Goal: Transaction & Acquisition: Purchase product/service

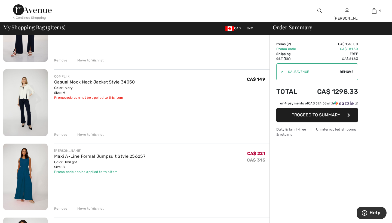
scroll to position [381, 0]
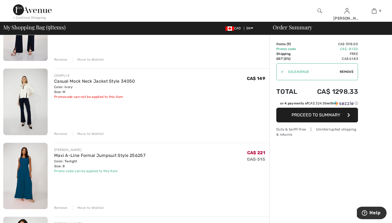
click at [63, 208] on div "Remove" at bounding box center [60, 207] width 13 height 5
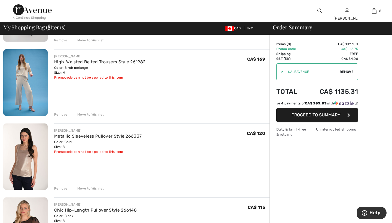
scroll to position [103, 0]
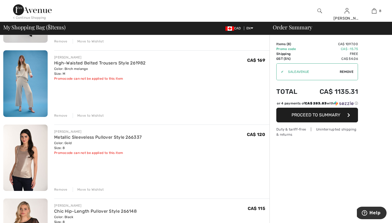
click at [63, 189] on div "Remove" at bounding box center [60, 189] width 13 height 5
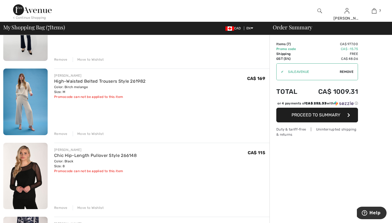
scroll to position [74, 0]
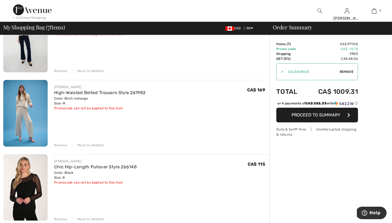
click at [24, 109] on img at bounding box center [25, 113] width 44 height 66
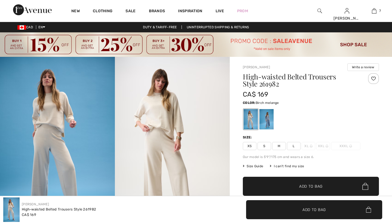
checkbox input "true"
click at [246, 121] on div at bounding box center [250, 119] width 14 height 20
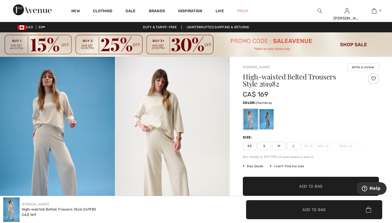
click at [267, 118] on div at bounding box center [266, 119] width 14 height 20
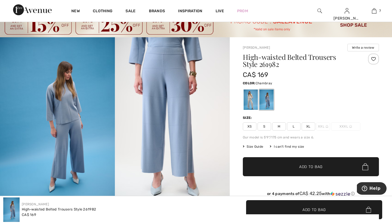
scroll to position [21, 0]
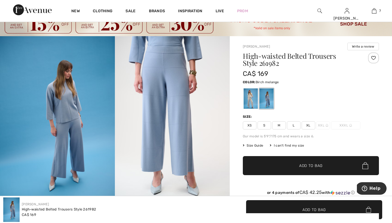
click at [250, 101] on div at bounding box center [250, 98] width 14 height 20
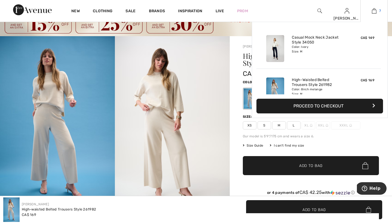
click at [376, 10] on img at bounding box center [374, 11] width 5 height 7
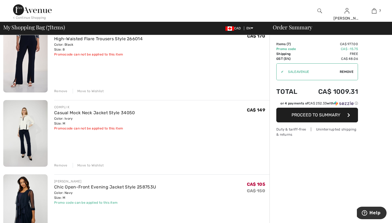
scroll to position [275, 0]
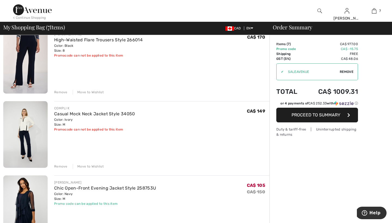
click at [61, 167] on div "Remove" at bounding box center [60, 166] width 13 height 5
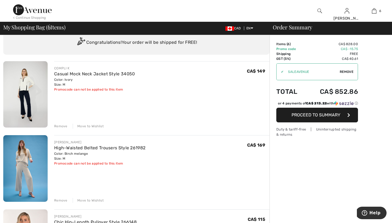
scroll to position [17, 0]
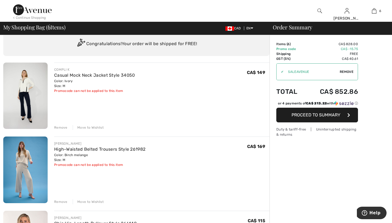
click at [63, 128] on div "Remove" at bounding box center [60, 127] width 13 height 5
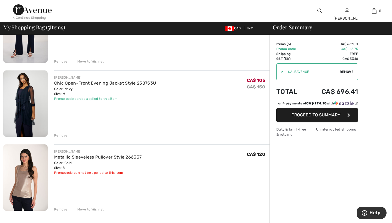
scroll to position [232, 0]
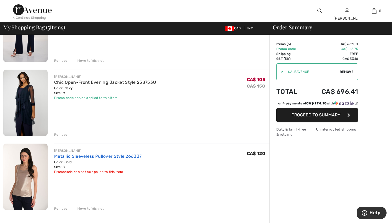
click at [72, 156] on link "Metallic Sleeveless Pullover Style 266337" at bounding box center [97, 156] width 87 height 5
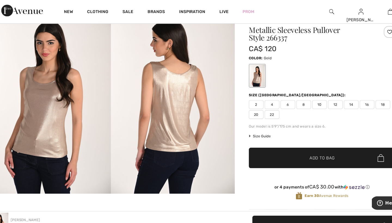
scroll to position [49, 0]
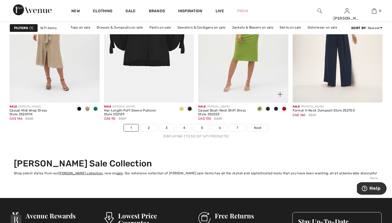
scroll to position [2414, 0]
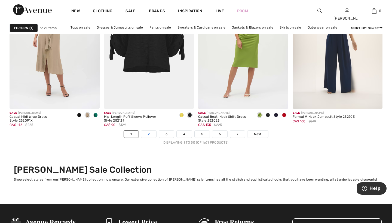
click at [148, 135] on link "2" at bounding box center [148, 134] width 15 height 7
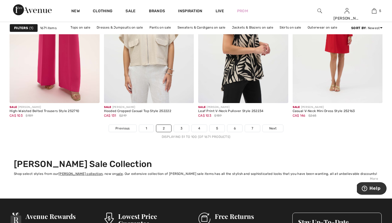
scroll to position [2421, 0]
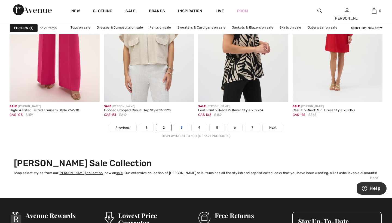
click at [183, 128] on link "3" at bounding box center [181, 127] width 15 height 7
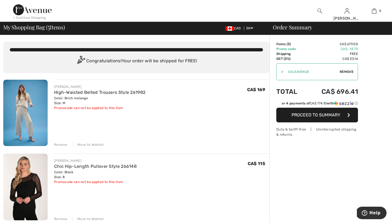
click at [319, 9] on img at bounding box center [319, 11] width 5 height 7
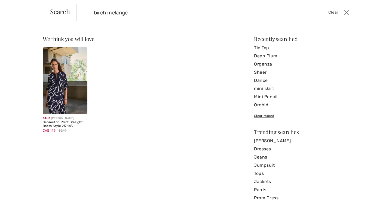
type input "birch melange"
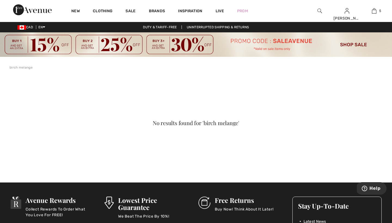
click at [320, 10] on img at bounding box center [319, 11] width 5 height 7
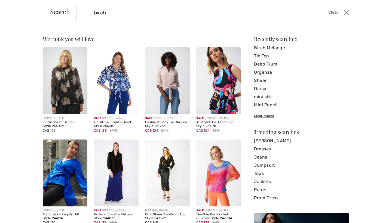
type input "birch"
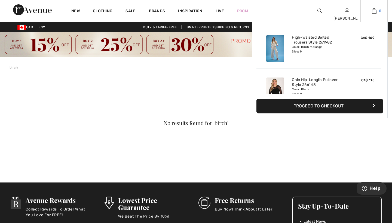
click at [374, 11] on img at bounding box center [374, 11] width 5 height 7
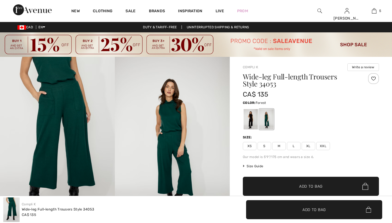
checkbox input "true"
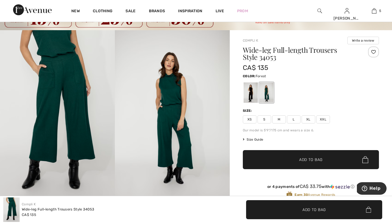
scroll to position [10, 0]
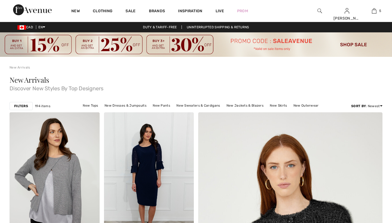
checkbox input "true"
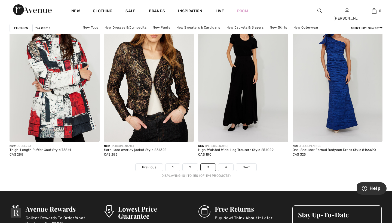
scroll to position [2381, 0]
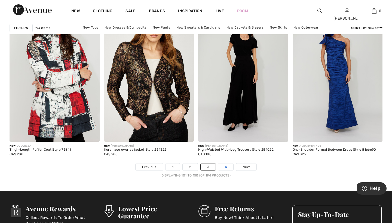
click at [226, 166] on link "4" at bounding box center [225, 167] width 15 height 7
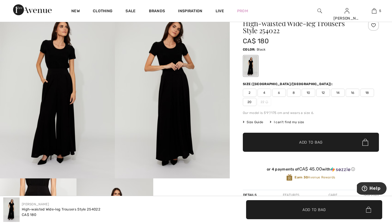
scroll to position [51, 0]
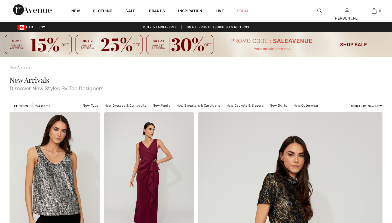
checkbox input "true"
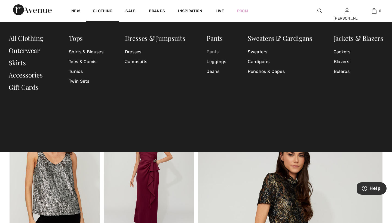
click at [215, 51] on link "Pants" at bounding box center [216, 52] width 20 height 10
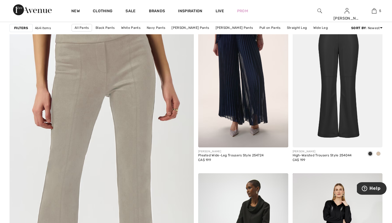
scroll to position [1341, 0]
click at [379, 153] on span at bounding box center [378, 154] width 4 height 4
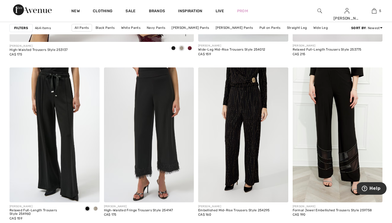
scroll to position [1610, 0]
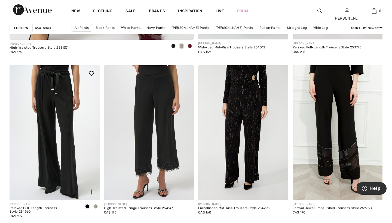
click at [95, 205] on span at bounding box center [95, 206] width 4 height 4
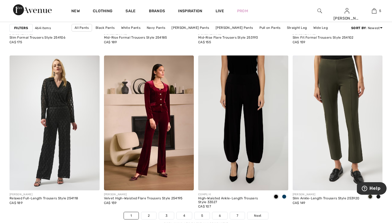
scroll to position [2325, 0]
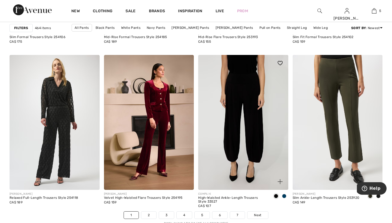
click at [284, 196] on span at bounding box center [284, 196] width 4 height 4
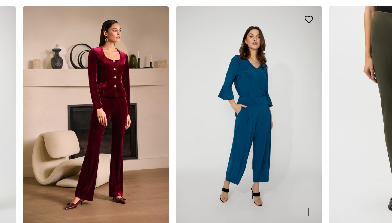
scroll to position [2335, 0]
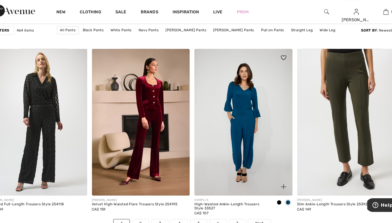
click at [274, 185] on span at bounding box center [276, 186] width 4 height 4
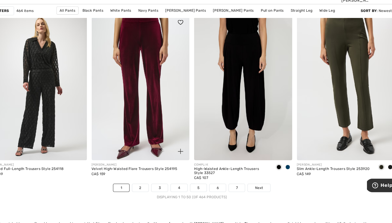
scroll to position [2384, 0]
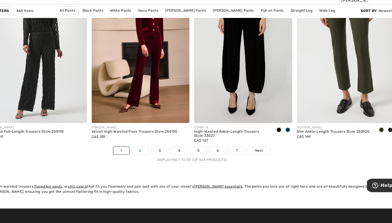
click at [141, 153] on link "2" at bounding box center [148, 156] width 15 height 7
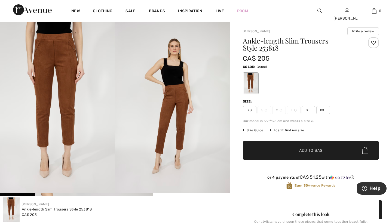
scroll to position [36, 0]
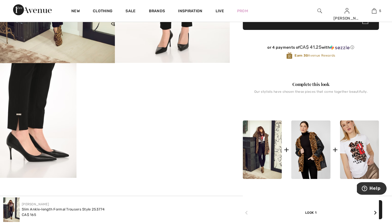
scroll to position [166, 0]
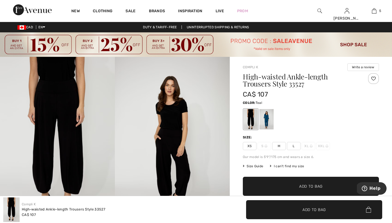
click at [267, 117] on div at bounding box center [266, 119] width 14 height 20
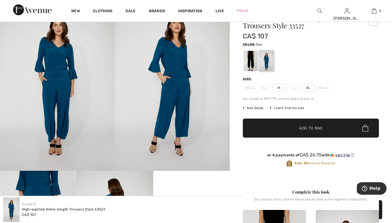
scroll to position [58, 0]
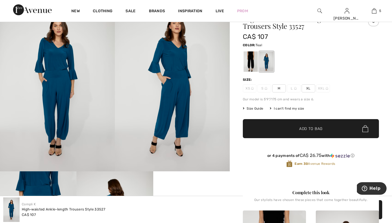
click at [278, 88] on span "M" at bounding box center [279, 88] width 14 height 8
click at [316, 51] on div at bounding box center [311, 61] width 136 height 23
click at [250, 59] on div at bounding box center [250, 61] width 14 height 20
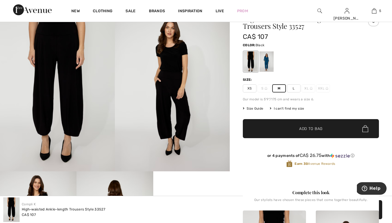
click at [279, 89] on span "M" at bounding box center [279, 88] width 14 height 8
click at [305, 129] on span "Add to Bag" at bounding box center [310, 129] width 23 height 6
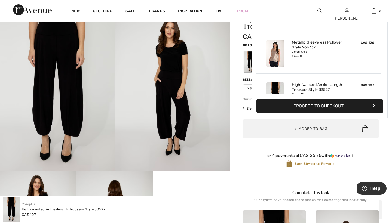
scroll to position [187, 0]
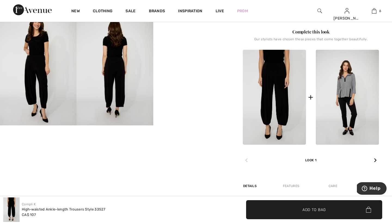
scroll to position [218, 0]
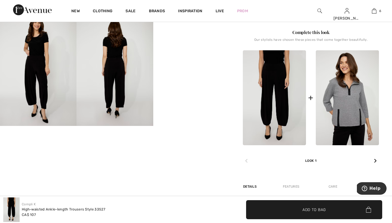
click at [348, 84] on img at bounding box center [347, 97] width 63 height 95
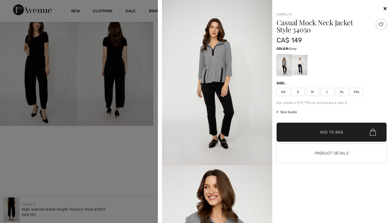
click at [299, 63] on div at bounding box center [300, 65] width 14 height 20
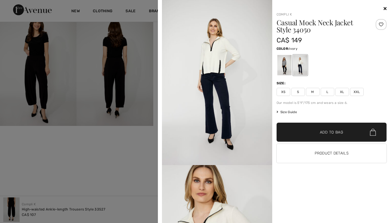
click at [313, 92] on span "M" at bounding box center [313, 92] width 14 height 8
click at [324, 132] on span "Add to Bag" at bounding box center [331, 133] width 23 height 6
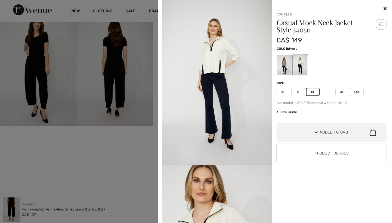
scroll to position [229, 0]
click at [152, 47] on div at bounding box center [196, 111] width 392 height 223
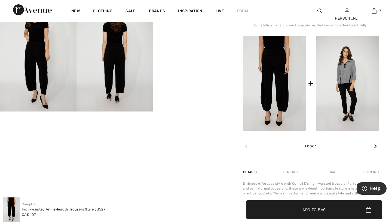
scroll to position [233, 0]
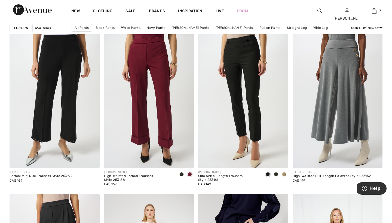
scroll to position [777, 0]
click at [284, 175] on span at bounding box center [284, 174] width 4 height 4
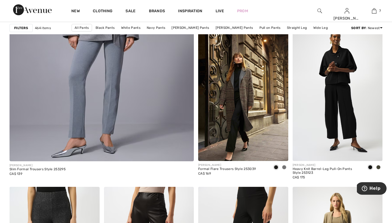
scroll to position [1503, 0]
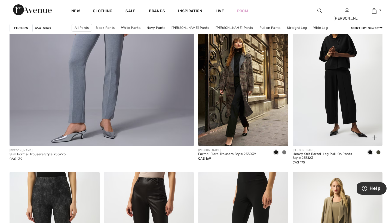
click at [378, 153] on span at bounding box center [378, 152] width 4 height 4
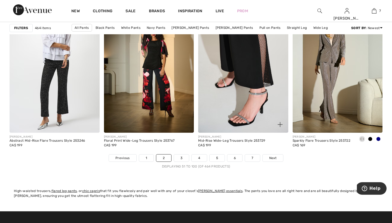
scroll to position [2382, 0]
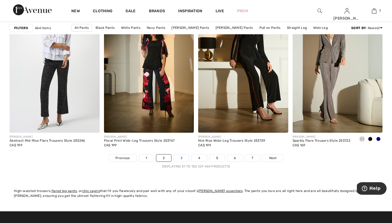
click at [184, 159] on link "3" at bounding box center [181, 158] width 15 height 7
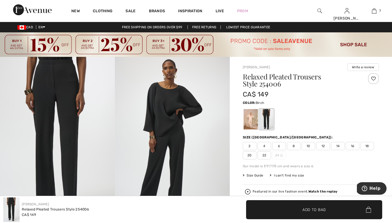
click at [249, 118] on div at bounding box center [250, 119] width 14 height 20
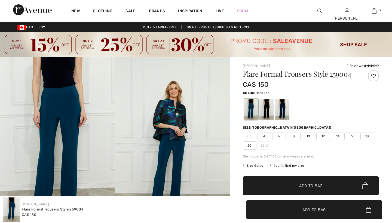
checkbox input "true"
click at [267, 109] on div at bounding box center [266, 109] width 14 height 20
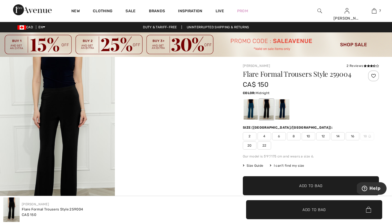
click at [283, 108] on div at bounding box center [282, 109] width 14 height 20
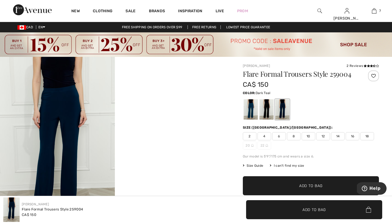
click at [252, 109] on div at bounding box center [250, 109] width 14 height 20
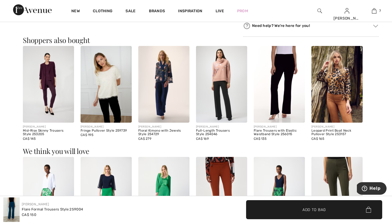
scroll to position [352, 0]
click at [104, 83] on img at bounding box center [106, 84] width 51 height 77
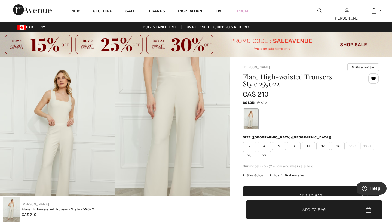
click at [294, 146] on span "8" at bounding box center [294, 146] width 14 height 8
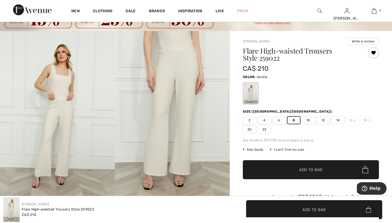
scroll to position [45, 0]
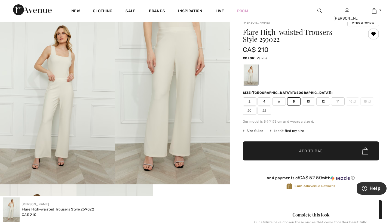
click at [304, 151] on span "Add to Bag" at bounding box center [310, 151] width 23 height 6
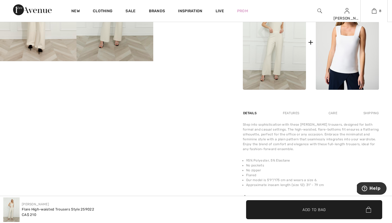
scroll to position [277, 0]
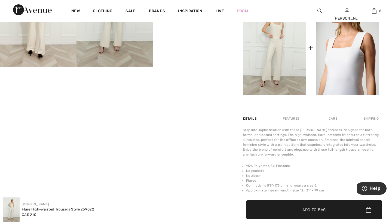
click at [334, 56] on img at bounding box center [347, 47] width 63 height 95
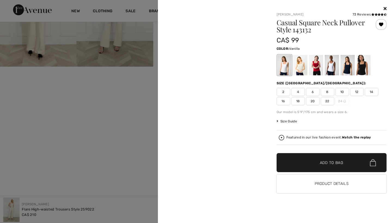
click at [334, 56] on div at bounding box center [196, 111] width 392 height 223
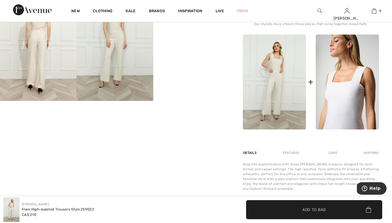
scroll to position [241, 0]
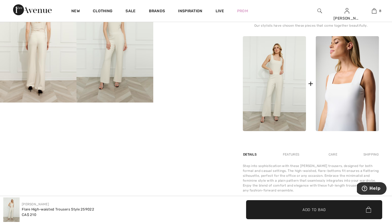
click at [344, 55] on img at bounding box center [347, 83] width 63 height 95
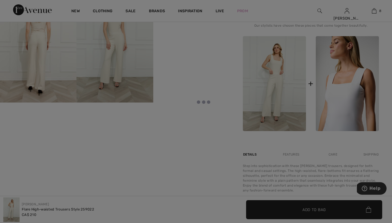
click at [344, 55] on div at bounding box center [196, 111] width 392 height 223
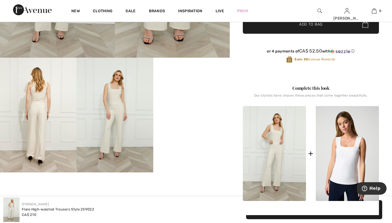
scroll to position [173, 0]
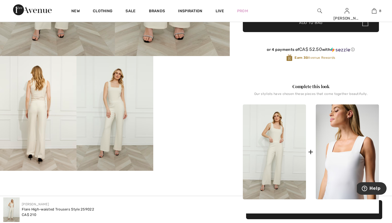
click at [347, 143] on img at bounding box center [347, 151] width 63 height 95
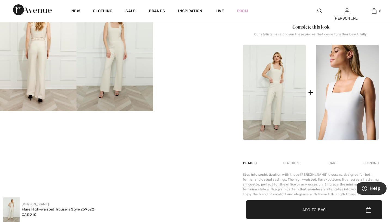
scroll to position [233, 0]
click at [343, 132] on img at bounding box center [347, 92] width 63 height 95
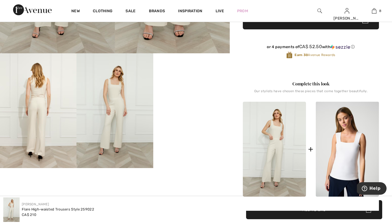
scroll to position [144, 0]
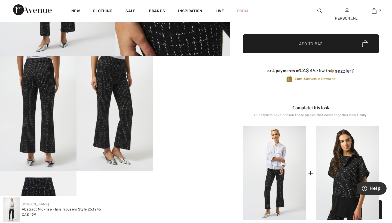
scroll to position [174, 0]
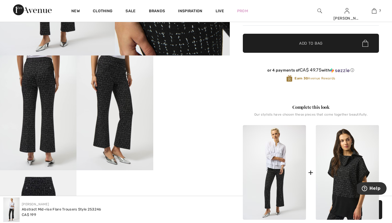
click at [279, 149] on img at bounding box center [274, 172] width 63 height 95
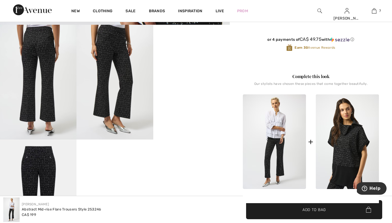
scroll to position [225, 0]
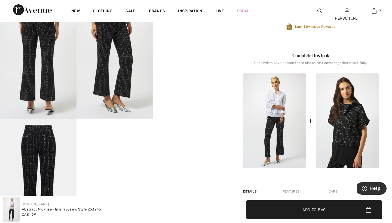
click at [278, 118] on img at bounding box center [274, 120] width 63 height 95
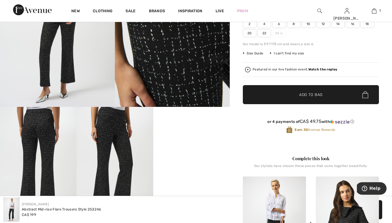
scroll to position [104, 0]
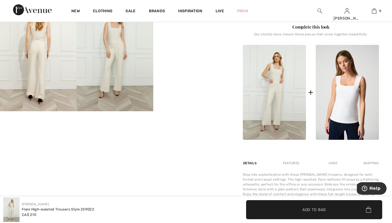
scroll to position [249, 0]
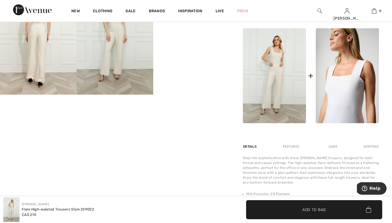
click at [349, 74] on img at bounding box center [347, 75] width 63 height 95
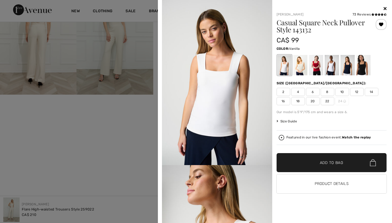
click at [328, 91] on span "8" at bounding box center [327, 92] width 14 height 8
click at [303, 68] on div at bounding box center [300, 65] width 14 height 20
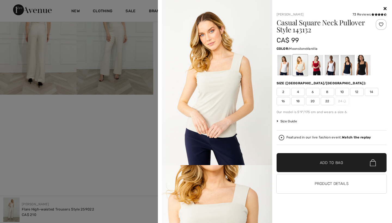
click at [284, 66] on div at bounding box center [284, 65] width 14 height 20
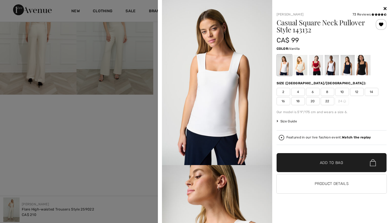
click at [328, 162] on span "Add to Bag" at bounding box center [331, 163] width 23 height 6
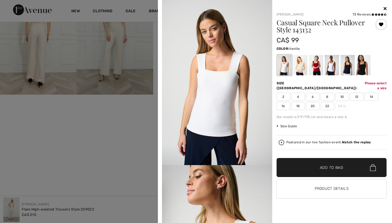
click at [325, 93] on span "8" at bounding box center [327, 97] width 14 height 8
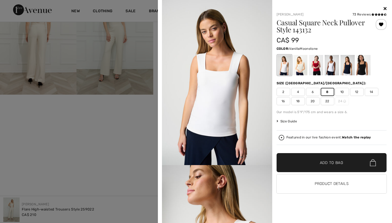
click at [300, 62] on div at bounding box center [300, 65] width 14 height 20
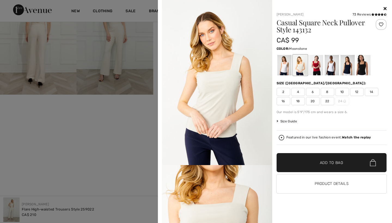
scroll to position [0, 0]
click at [327, 91] on span "8" at bounding box center [327, 92] width 14 height 8
click at [325, 164] on span "Add to Bag" at bounding box center [331, 163] width 23 height 6
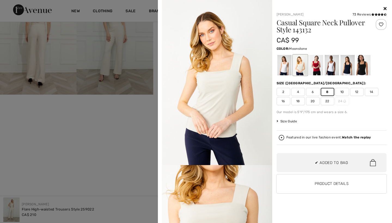
scroll to position [314, 0]
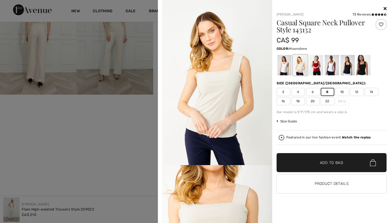
click at [153, 120] on div at bounding box center [196, 111] width 392 height 223
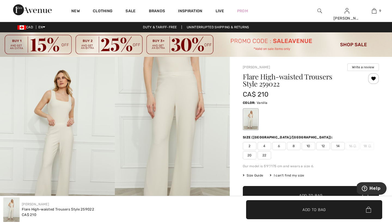
scroll to position [0, 0]
click at [293, 146] on span "8" at bounding box center [294, 146] width 14 height 8
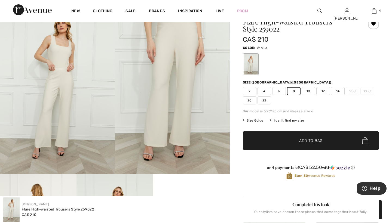
scroll to position [58, 0]
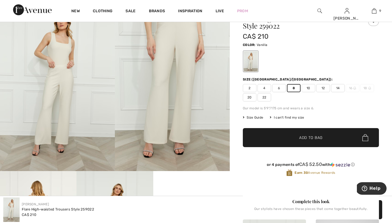
click at [304, 136] on span "Add to Bag" at bounding box center [310, 138] width 23 height 6
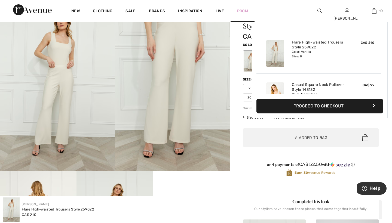
scroll to position [356, 0]
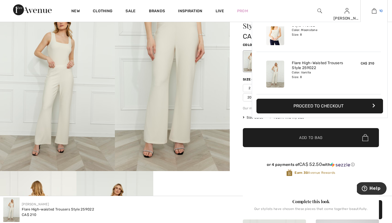
click at [380, 10] on span "10" at bounding box center [381, 10] width 4 height 5
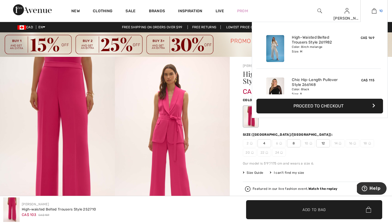
click at [375, 10] on img at bounding box center [374, 11] width 5 height 7
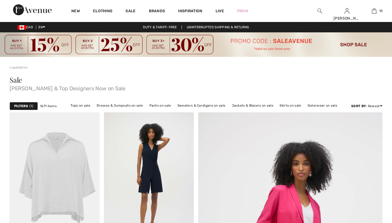
scroll to position [89, 0]
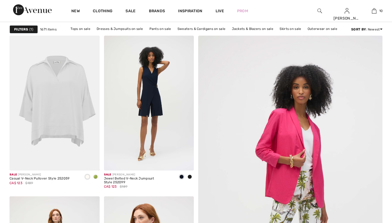
checkbox input "true"
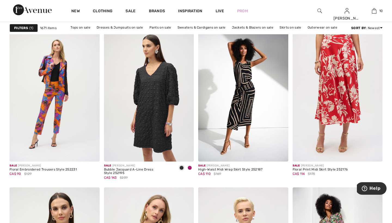
scroll to position [1657, 0]
click at [190, 166] on span at bounding box center [189, 167] width 4 height 4
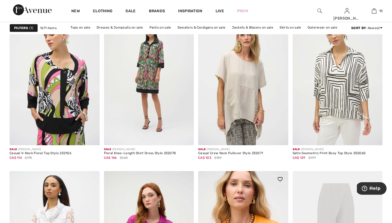
scroll to position [2218, 0]
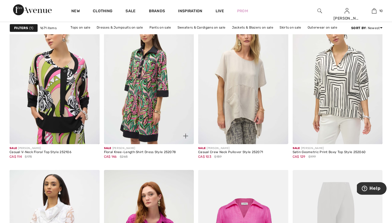
click at [140, 78] on img at bounding box center [149, 76] width 90 height 135
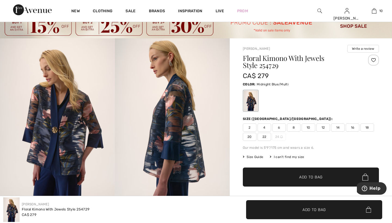
scroll to position [19, 0]
click at [296, 127] on span "8" at bounding box center [294, 128] width 14 height 8
click at [307, 177] on span "Add to Bag" at bounding box center [310, 177] width 23 height 6
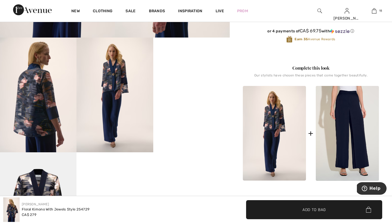
scroll to position [193, 0]
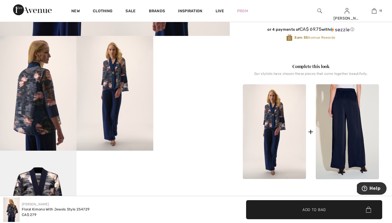
click at [343, 117] on img at bounding box center [347, 131] width 63 height 95
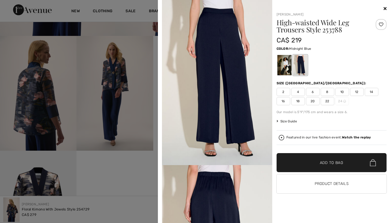
click at [327, 91] on span "8" at bounding box center [327, 92] width 14 height 8
click at [324, 163] on span "Add to Bag" at bounding box center [331, 163] width 23 height 6
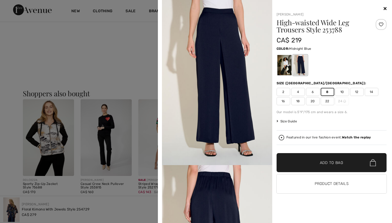
scroll to position [448, 0]
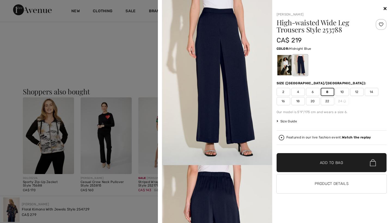
click at [140, 199] on div at bounding box center [196, 111] width 392 height 223
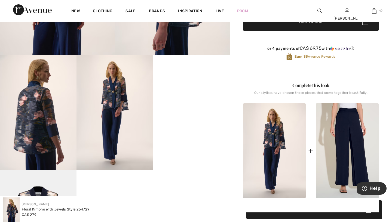
scroll to position [174, 0]
click at [114, 98] on img at bounding box center [114, 112] width 76 height 115
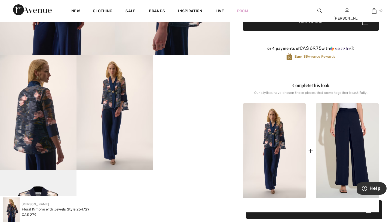
click at [114, 98] on img at bounding box center [114, 112] width 76 height 115
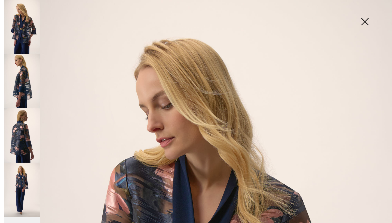
scroll to position [0, 0]
click at [20, 175] on img at bounding box center [22, 190] width 36 height 54
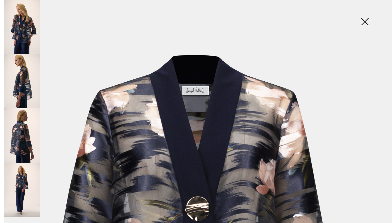
scroll to position [20, 0]
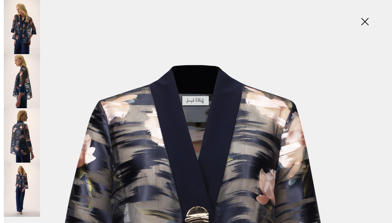
click at [26, 78] on img at bounding box center [22, 81] width 36 height 54
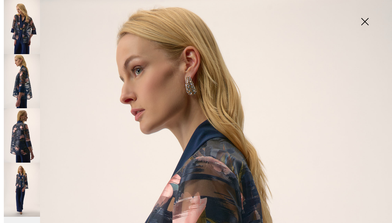
scroll to position [0, 0]
click at [27, 20] on img at bounding box center [22, 27] width 36 height 54
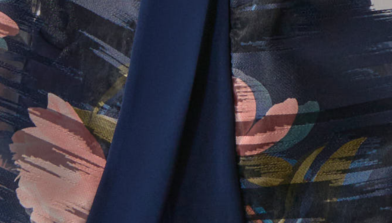
scroll to position [174, 0]
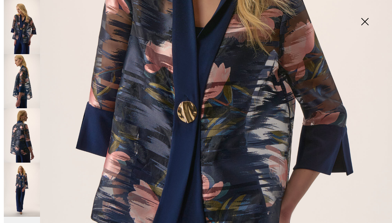
click at [347, 17] on img at bounding box center [196, 92] width 392 height 587
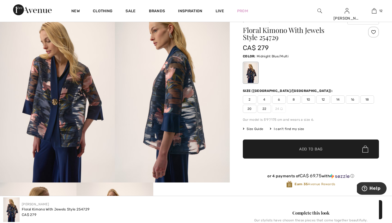
scroll to position [46, 0]
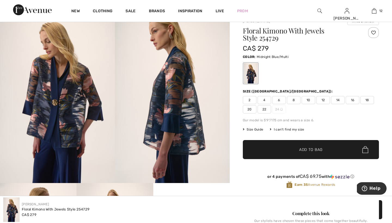
click at [295, 98] on span "8" at bounding box center [294, 100] width 14 height 8
click at [306, 150] on span "Add to Bag" at bounding box center [310, 150] width 23 height 6
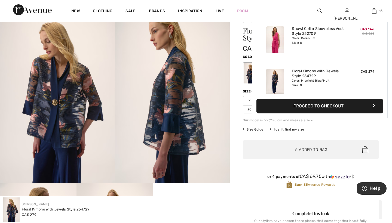
scroll to position [569, 0]
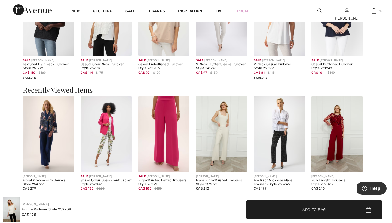
scroll to position [500, 0]
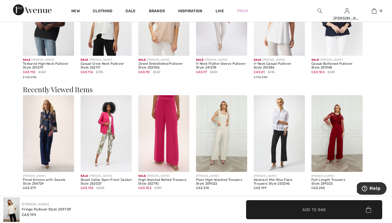
click at [106, 129] on img at bounding box center [106, 133] width 51 height 77
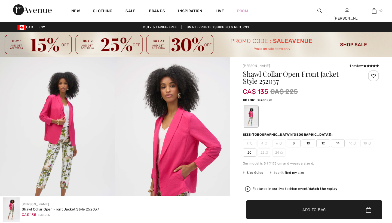
checkbox input "true"
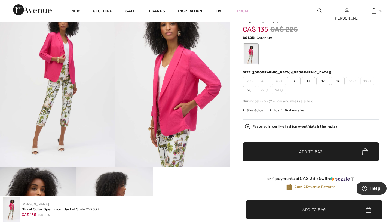
scroll to position [54, 0]
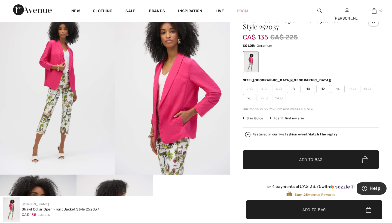
click at [294, 88] on span "8" at bounding box center [294, 89] width 14 height 8
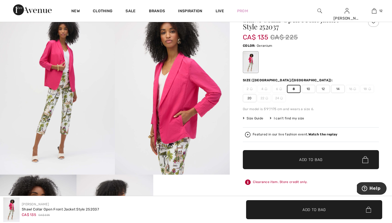
click at [304, 160] on span "Add to Bag" at bounding box center [310, 160] width 23 height 6
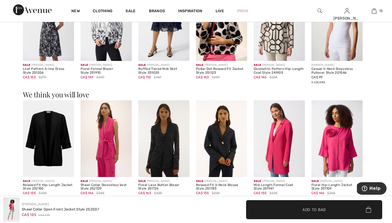
scroll to position [489, 0]
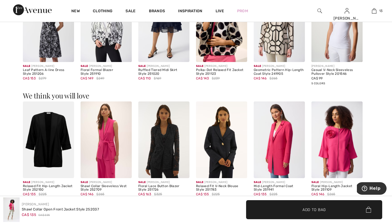
click at [107, 135] on img at bounding box center [106, 139] width 51 height 77
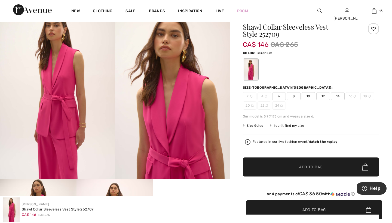
scroll to position [49, 0]
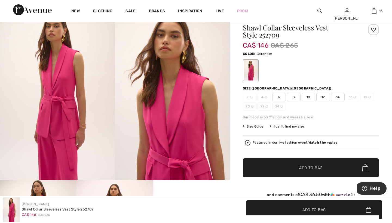
click at [295, 97] on span "8" at bounding box center [294, 97] width 14 height 8
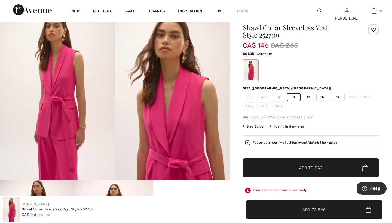
click at [304, 167] on span "Add to Bag" at bounding box center [310, 168] width 23 height 6
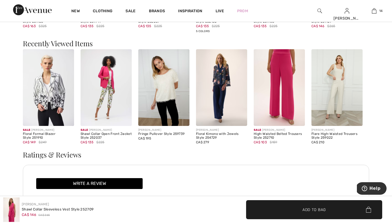
scroll to position [757, 0]
click at [108, 91] on img at bounding box center [106, 87] width 51 height 77
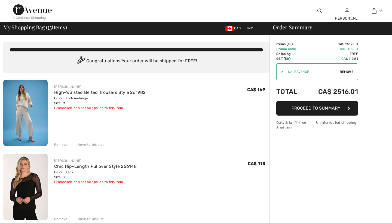
checkbox input "true"
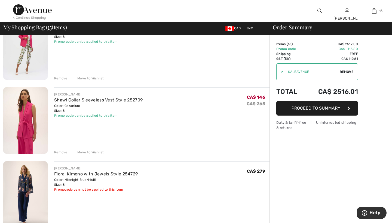
scroll to position [956, 0]
click at [62, 151] on div "Remove" at bounding box center [60, 151] width 13 height 5
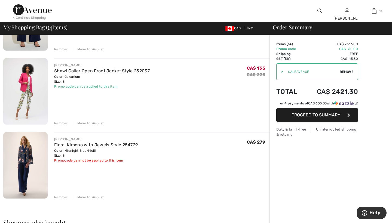
scroll to position [911, 0]
click at [71, 110] on div "JOSEPH RIBKOFF Shawl Collar Open Front Jacket Style 252037 Color: Geranium Size…" at bounding box center [161, 91] width 215 height 67
click at [58, 197] on div "Remove" at bounding box center [60, 197] width 13 height 5
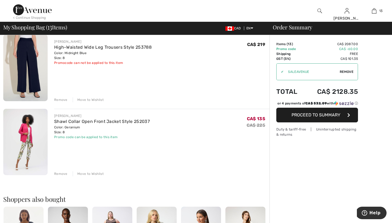
scroll to position [861, 0]
click at [59, 174] on div "Remove" at bounding box center [60, 173] width 13 height 5
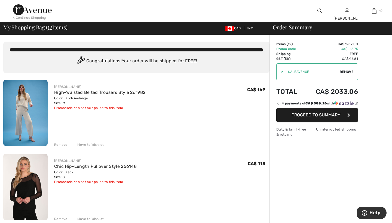
scroll to position [0, 0]
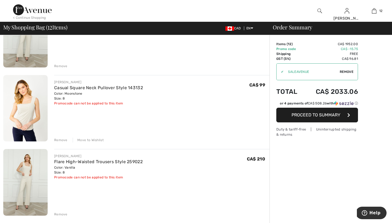
scroll to position [597, 0]
click at [62, 140] on div "Remove" at bounding box center [60, 140] width 13 height 5
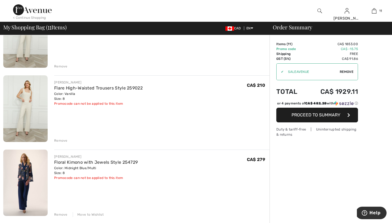
click at [61, 139] on div "Remove" at bounding box center [60, 140] width 13 height 5
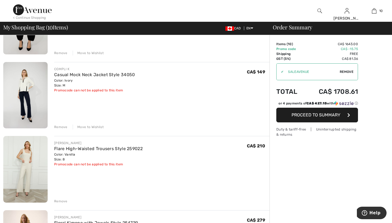
scroll to position [462, 0]
click at [61, 127] on div "Remove" at bounding box center [60, 127] width 13 height 5
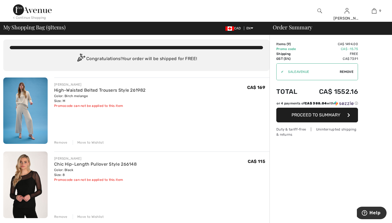
scroll to position [0, 0]
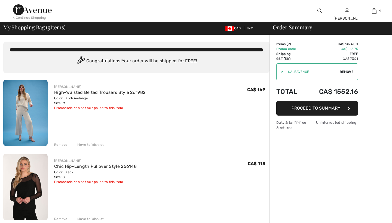
checkbox input "true"
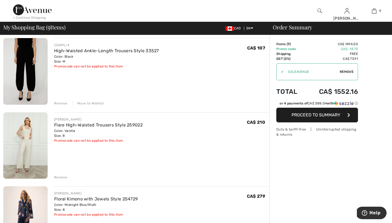
scroll to position [414, 0]
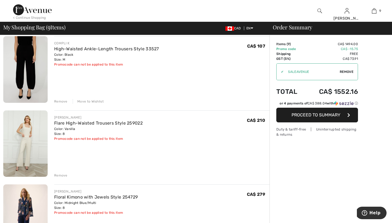
click at [65, 101] on div "Remove" at bounding box center [60, 101] width 13 height 5
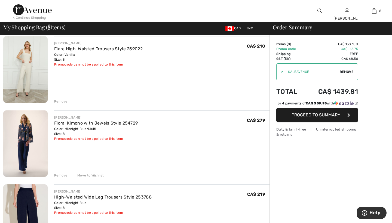
click at [62, 100] on div "Remove" at bounding box center [60, 101] width 13 height 5
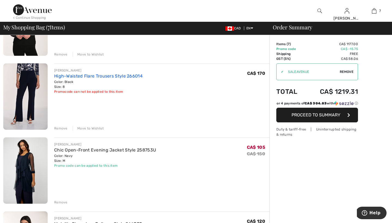
scroll to position [164, 0]
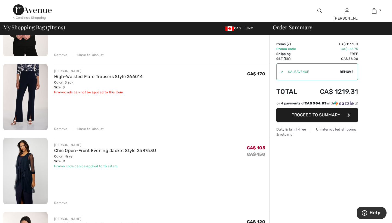
click at [62, 129] on div "Remove" at bounding box center [60, 129] width 13 height 5
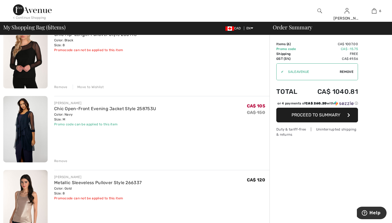
scroll to position [132, 0]
click at [63, 161] on div "Remove" at bounding box center [60, 161] width 13 height 5
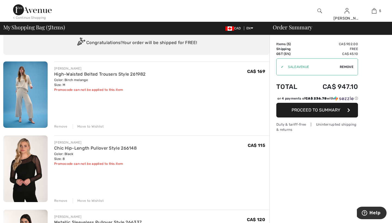
scroll to position [19, 0]
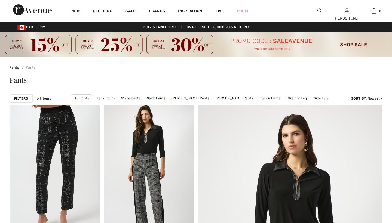
checkbox input "true"
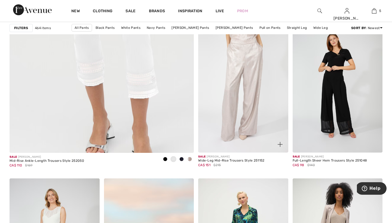
scroll to position [1497, 0]
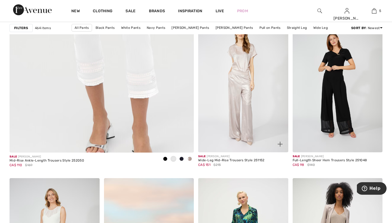
click at [229, 162] on div "CA$ 151 $215" at bounding box center [231, 164] width 66 height 5
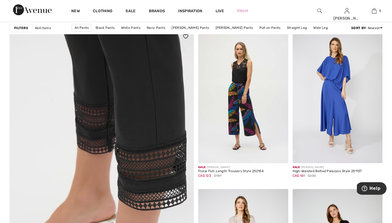
scroll to position [1325, 0]
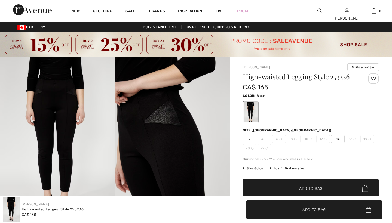
checkbox input "true"
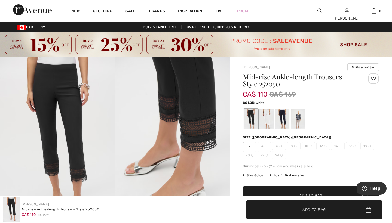
click at [268, 121] on div at bounding box center [266, 119] width 14 height 20
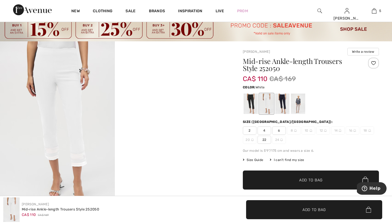
scroll to position [16, 0]
click at [283, 101] on div at bounding box center [282, 103] width 14 height 20
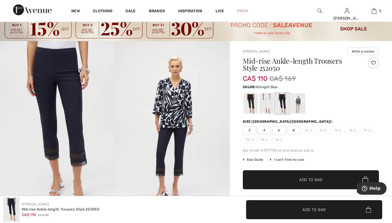
click at [297, 131] on span "8" at bounding box center [294, 130] width 14 height 8
click at [304, 180] on span "Add to Bag" at bounding box center [310, 180] width 23 height 6
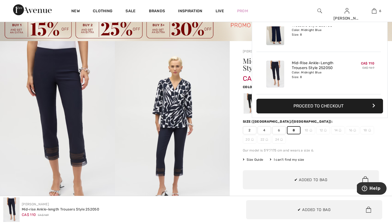
scroll to position [187, 0]
click at [334, 142] on div "2 4 6 8 10 12 14 16 18 20 22 24" at bounding box center [311, 134] width 136 height 17
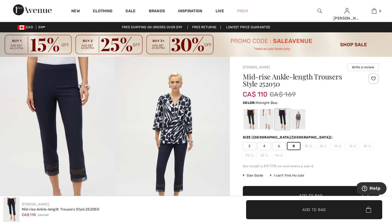
scroll to position [0, 0]
click at [301, 121] on div at bounding box center [298, 119] width 14 height 20
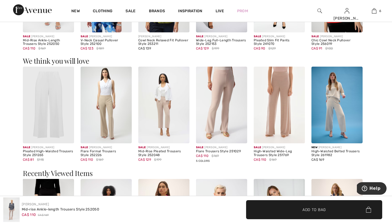
scroll to position [455, 0]
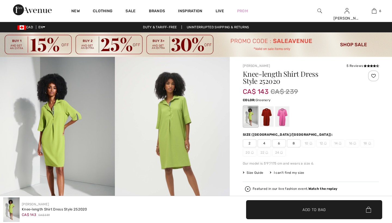
checkbox input "true"
click at [292, 144] on span "8" at bounding box center [294, 143] width 14 height 8
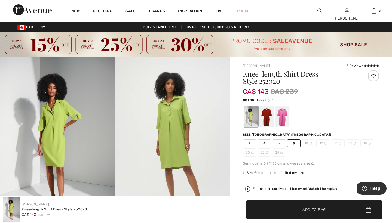
click at [285, 115] on div at bounding box center [282, 116] width 14 height 20
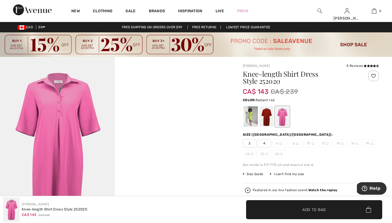
click at [266, 117] on div at bounding box center [266, 116] width 14 height 20
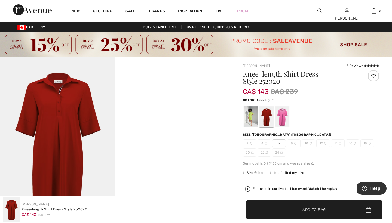
click at [279, 115] on div at bounding box center [282, 116] width 14 height 20
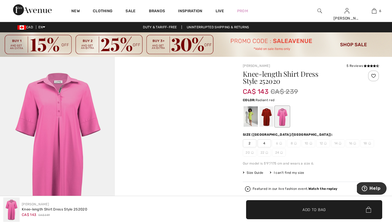
click at [266, 116] on div at bounding box center [266, 116] width 14 height 20
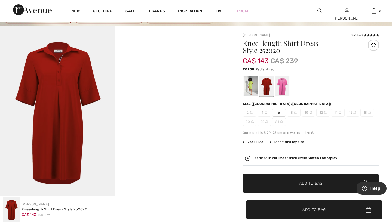
scroll to position [39, 0]
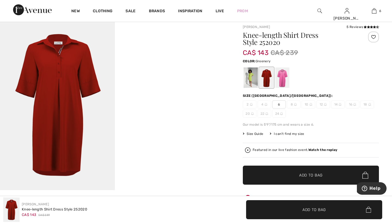
click at [251, 75] on div at bounding box center [250, 77] width 14 height 20
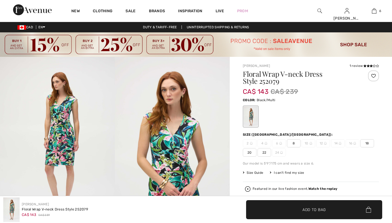
checkbox input "true"
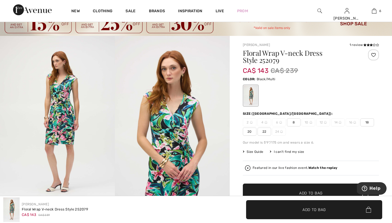
scroll to position [21, 0]
click at [295, 122] on span "8" at bounding box center [294, 122] width 14 height 8
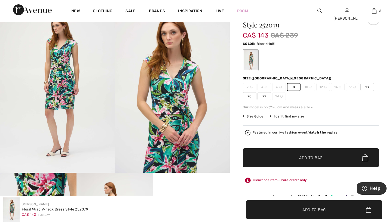
scroll to position [57, 0]
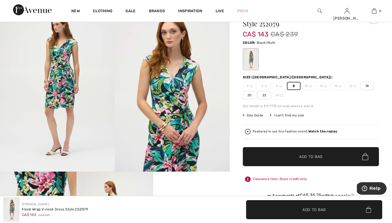
click at [304, 155] on span "Add to Bag" at bounding box center [310, 157] width 23 height 6
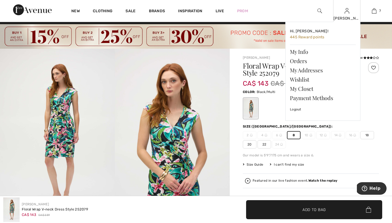
scroll to position [6, 0]
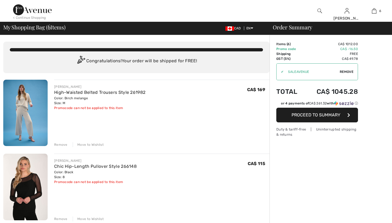
checkbox input "true"
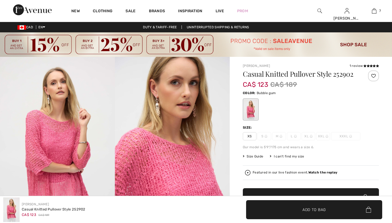
checkbox input "true"
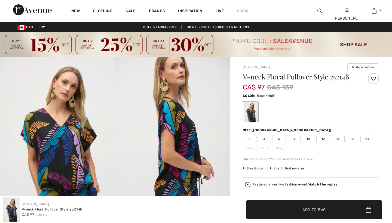
checkbox input "true"
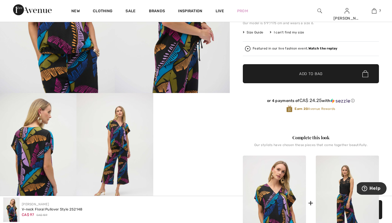
scroll to position [135, 0]
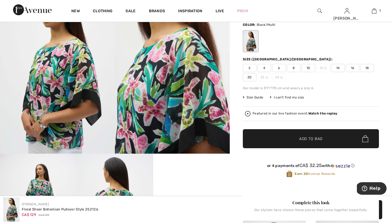
scroll to position [71, 0]
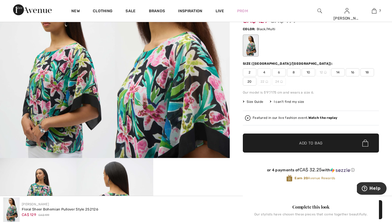
click at [294, 74] on span "8" at bounding box center [294, 72] width 14 height 8
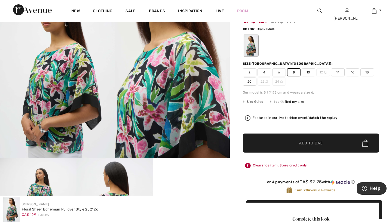
click at [306, 143] on span "Add to Bag" at bounding box center [310, 143] width 23 height 6
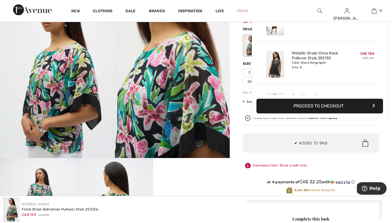
scroll to position [399, 0]
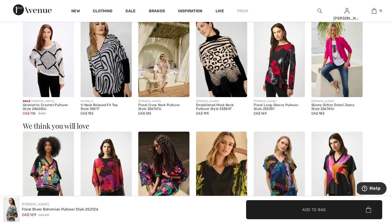
scroll to position [560, 0]
click at [164, 69] on img at bounding box center [163, 59] width 51 height 77
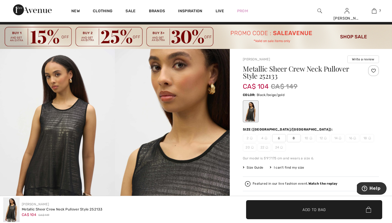
scroll to position [7, 0]
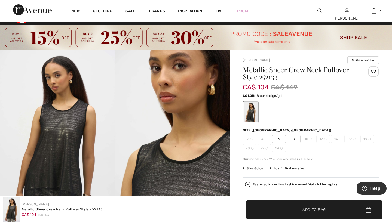
click at [294, 138] on span "8" at bounding box center [294, 139] width 14 height 8
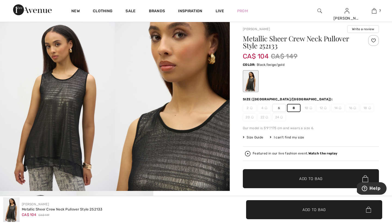
scroll to position [72, 0]
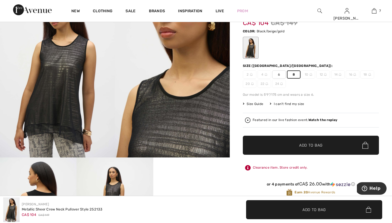
click at [303, 145] on span "Add to Bag" at bounding box center [310, 146] width 23 height 6
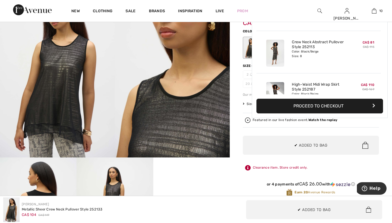
scroll to position [356, 0]
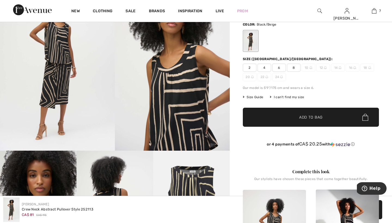
scroll to position [78, 0]
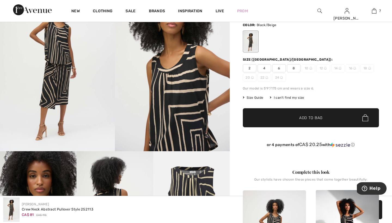
click at [293, 67] on span "8" at bounding box center [294, 68] width 14 height 8
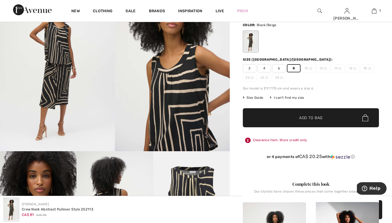
click at [303, 116] on span "Add to Bag" at bounding box center [310, 118] width 23 height 6
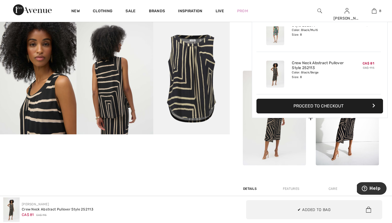
scroll to position [211, 0]
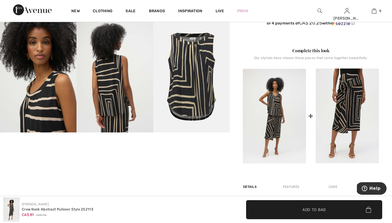
click at [348, 120] on img at bounding box center [347, 116] width 63 height 95
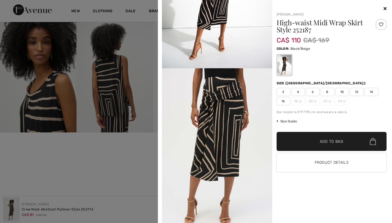
scroll to position [98, 0]
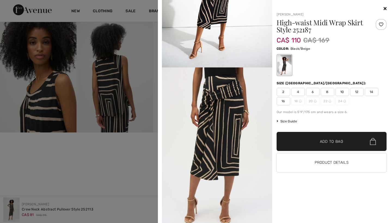
click at [327, 92] on span "8" at bounding box center [327, 92] width 14 height 8
click at [327, 141] on span "Add to Bag" at bounding box center [331, 142] width 23 height 6
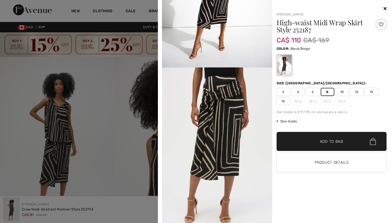
scroll to position [0, 0]
click at [140, 164] on div at bounding box center [196, 111] width 392 height 223
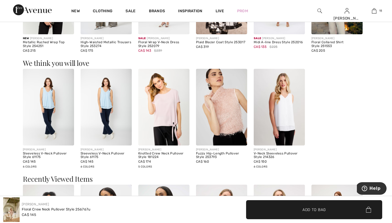
scroll to position [523, 0]
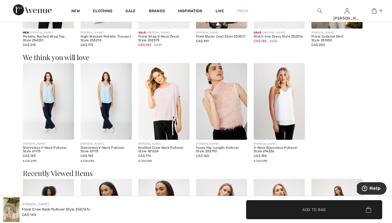
click at [166, 97] on img at bounding box center [163, 101] width 51 height 77
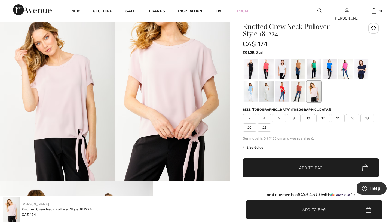
scroll to position [48, 0]
click at [253, 67] on div at bounding box center [250, 69] width 14 height 20
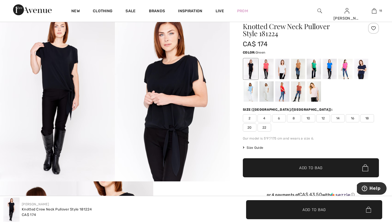
click at [315, 65] on div at bounding box center [314, 69] width 14 height 20
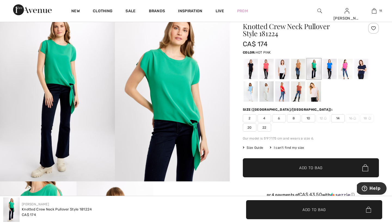
click at [345, 66] on div at bounding box center [345, 69] width 14 height 20
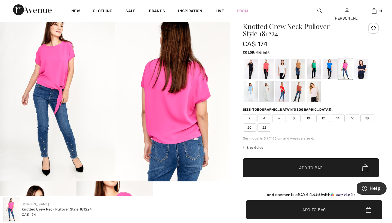
click at [362, 67] on div at bounding box center [361, 69] width 14 height 20
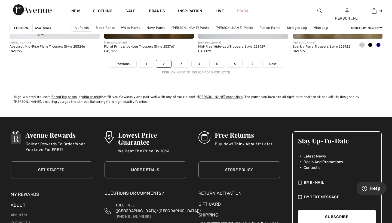
scroll to position [2478, 0]
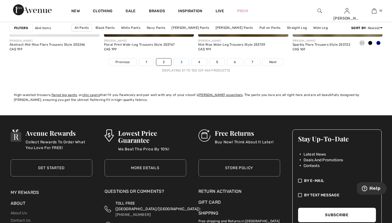
click at [182, 61] on link "3" at bounding box center [181, 61] width 15 height 7
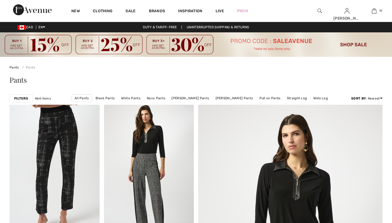
checkbox input "true"
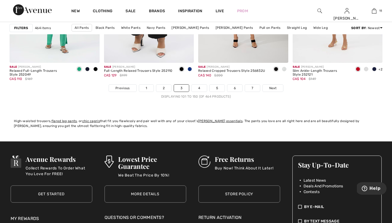
scroll to position [2443, 0]
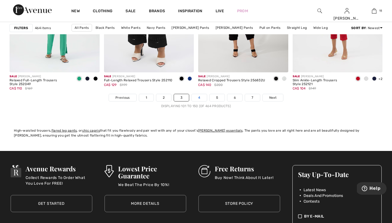
click at [200, 96] on link "4" at bounding box center [199, 97] width 15 height 7
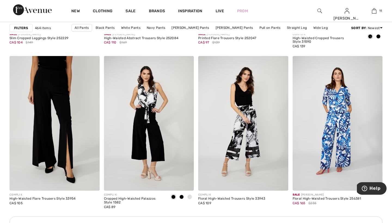
scroll to position [1780, 0]
click at [141, 83] on img at bounding box center [149, 123] width 90 height 135
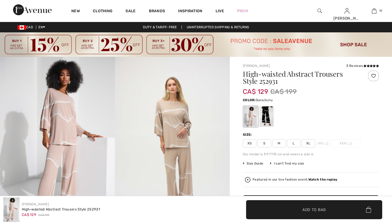
checkbox input "true"
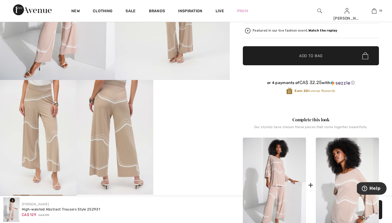
scroll to position [167, 0]
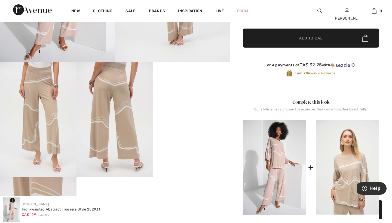
click at [332, 156] on img at bounding box center [347, 167] width 63 height 95
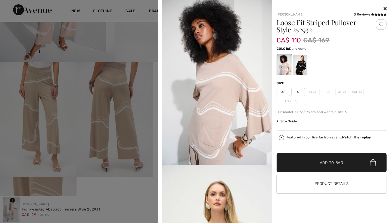
click at [300, 91] on span "S" at bounding box center [298, 92] width 14 height 8
click at [323, 161] on span "Add to Bag" at bounding box center [331, 163] width 23 height 6
click at [300, 70] on div at bounding box center [300, 65] width 14 height 20
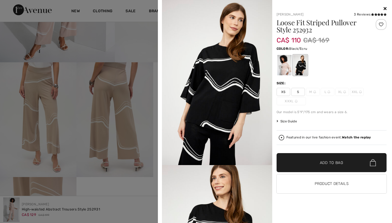
click at [284, 64] on div at bounding box center [284, 65] width 14 height 20
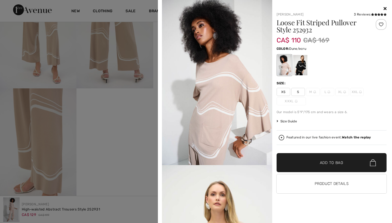
scroll to position [257, 0]
click at [372, 14] on icon at bounding box center [372, 14] width 3 height 3
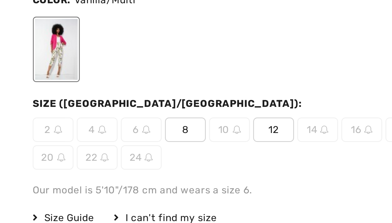
click at [287, 142] on span "8" at bounding box center [294, 146] width 14 height 8
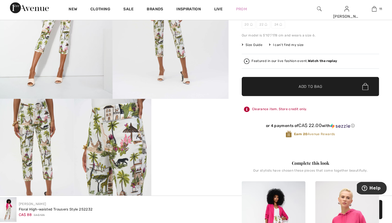
scroll to position [136, 0]
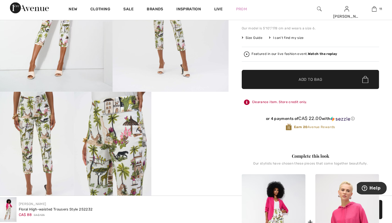
click at [302, 78] on span "Add to Bag" at bounding box center [310, 81] width 23 height 6
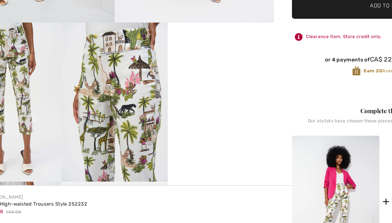
scroll to position [98, 0]
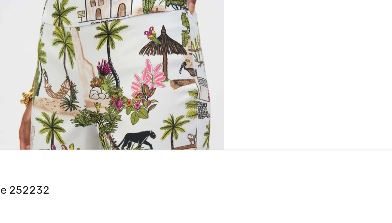
click at [76, 131] on img at bounding box center [114, 188] width 76 height 115
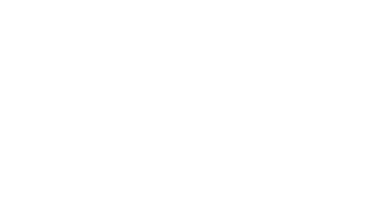
scroll to position [198, 0]
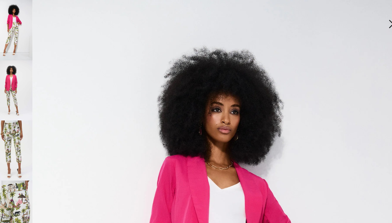
click at [9, 128] on img at bounding box center [22, 136] width 36 height 54
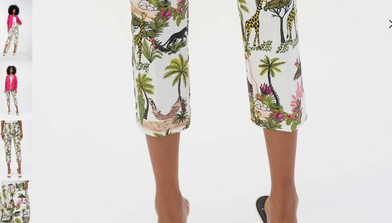
scroll to position [191, 0]
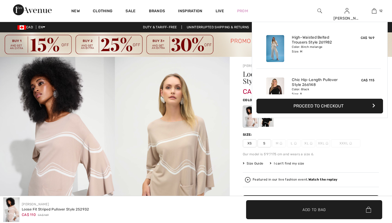
checkbox input "true"
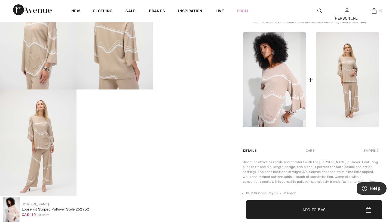
scroll to position [255, 0]
click at [353, 94] on img at bounding box center [347, 79] width 63 height 95
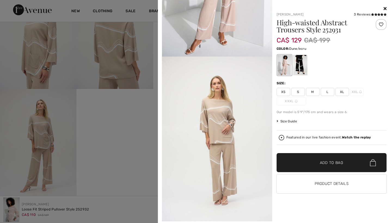
scroll to position [108, 0]
click at [314, 91] on span "M" at bounding box center [313, 92] width 14 height 8
click at [326, 162] on span "Add to Bag" at bounding box center [331, 163] width 23 height 6
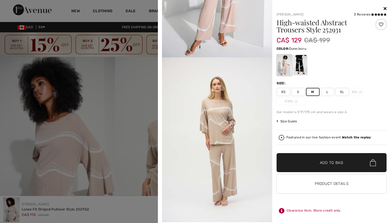
scroll to position [0, 0]
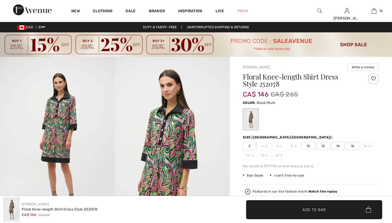
checkbox input "true"
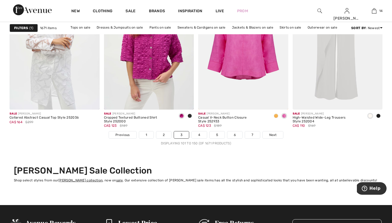
scroll to position [2415, 0]
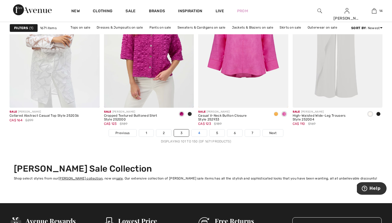
click at [199, 133] on link "4" at bounding box center [199, 133] width 15 height 7
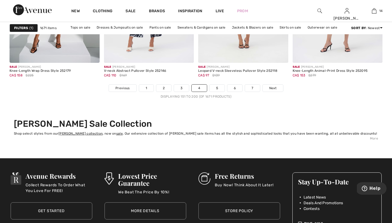
scroll to position [2460, 0]
click at [219, 88] on link "5" at bounding box center [216, 88] width 15 height 7
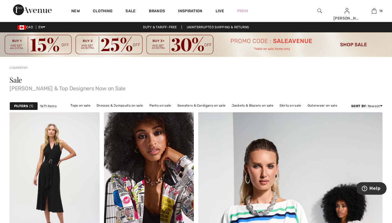
click at [28, 105] on div "Filters 1" at bounding box center [24, 106] width 28 height 8
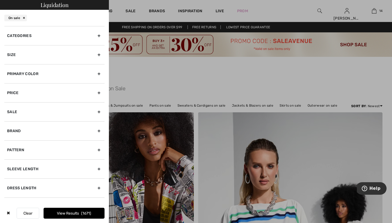
click at [158, 66] on div at bounding box center [196, 111] width 392 height 223
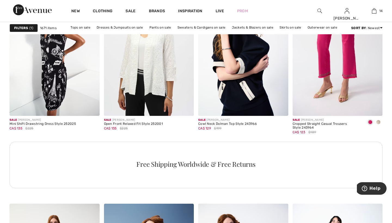
scroll to position [613, 0]
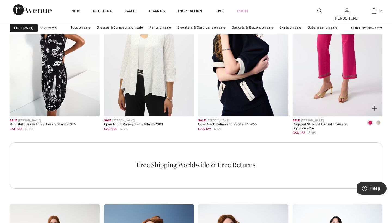
click at [379, 124] on span at bounding box center [378, 123] width 4 height 4
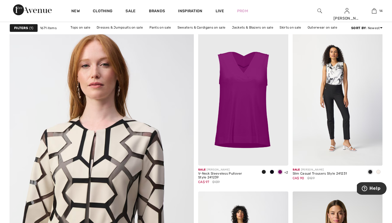
scroll to position [1330, 0]
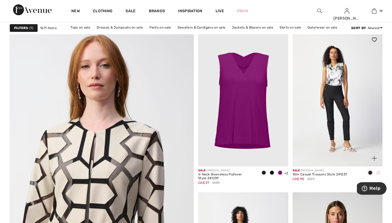
click at [378, 171] on span at bounding box center [378, 173] width 4 height 4
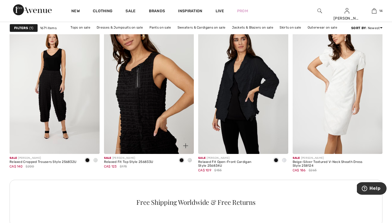
scroll to position [1826, 0]
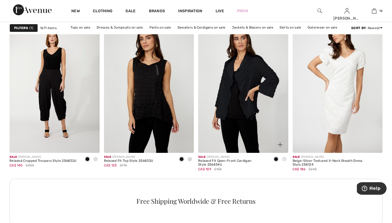
click at [285, 159] on span at bounding box center [284, 159] width 4 height 4
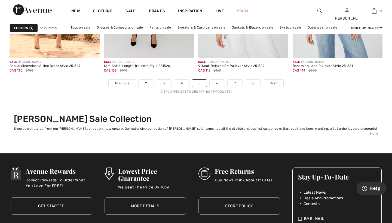
scroll to position [2465, 0]
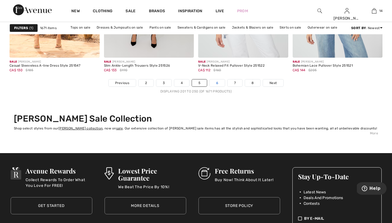
click at [217, 83] on link "6" at bounding box center [216, 82] width 15 height 7
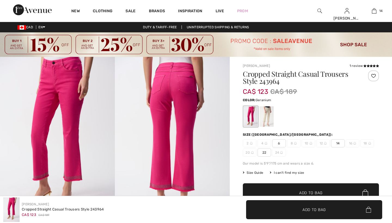
checkbox input "true"
click at [267, 115] on div at bounding box center [266, 116] width 14 height 20
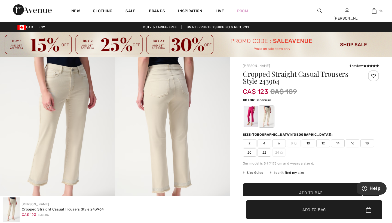
click at [251, 115] on div at bounding box center [250, 116] width 14 height 20
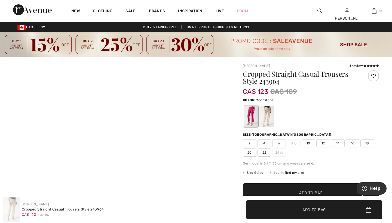
click at [268, 110] on div at bounding box center [266, 116] width 14 height 20
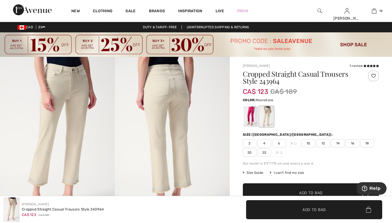
click at [268, 110] on div at bounding box center [266, 116] width 14 height 20
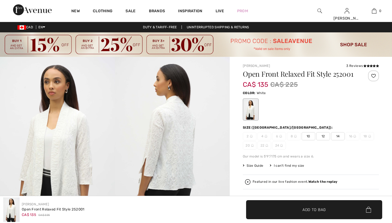
checkbox input "true"
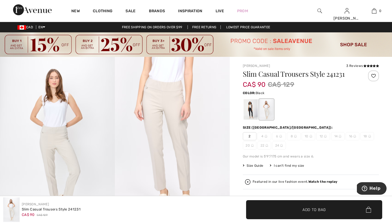
click at [250, 109] on div at bounding box center [250, 109] width 14 height 20
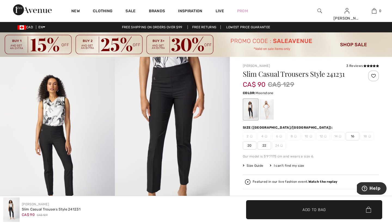
click at [270, 109] on div at bounding box center [266, 109] width 14 height 20
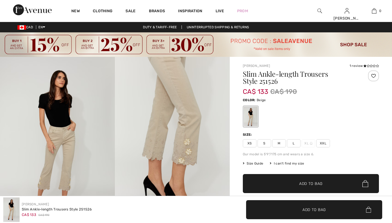
checkbox input "true"
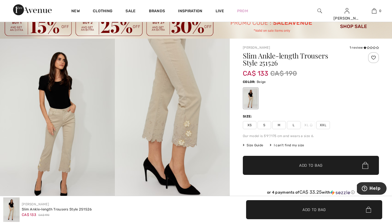
scroll to position [19, 0]
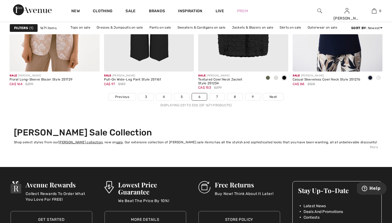
scroll to position [2464, 0]
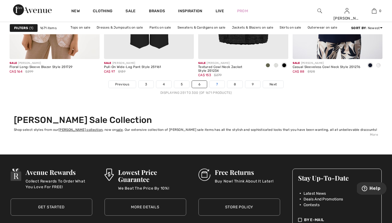
click at [217, 84] on link "7" at bounding box center [216, 84] width 15 height 7
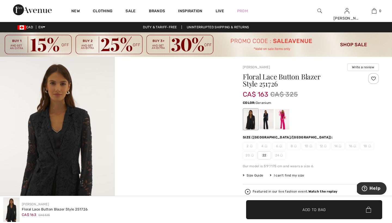
click at [284, 121] on div at bounding box center [282, 119] width 14 height 20
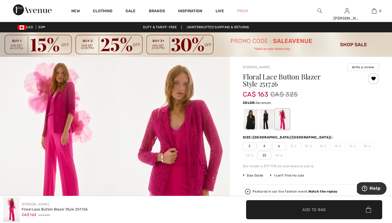
click at [284, 121] on div at bounding box center [282, 119] width 14 height 20
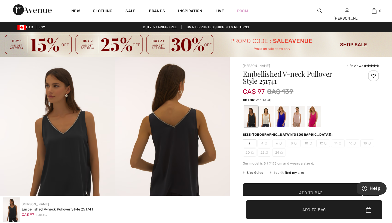
click at [265, 114] on div at bounding box center [266, 116] width 14 height 20
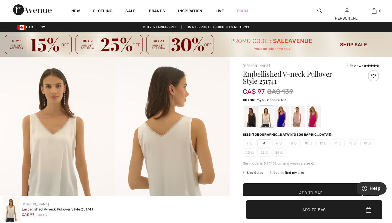
click at [282, 117] on div at bounding box center [282, 116] width 14 height 20
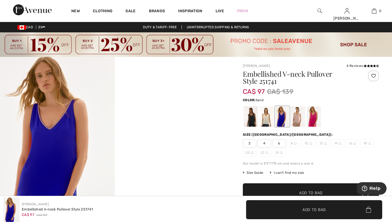
click at [296, 118] on div at bounding box center [298, 116] width 14 height 20
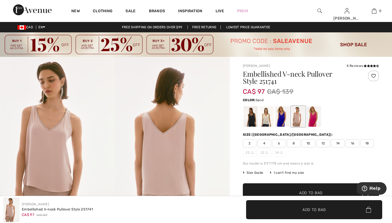
click at [295, 142] on span "8" at bounding box center [294, 143] width 14 height 8
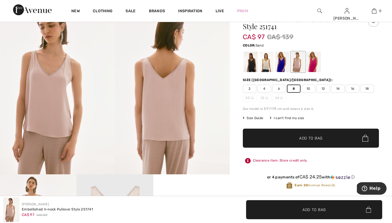
scroll to position [55, 0]
click at [308, 137] on span "Add to Bag" at bounding box center [310, 138] width 23 height 6
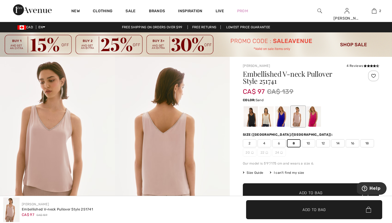
scroll to position [0, 0]
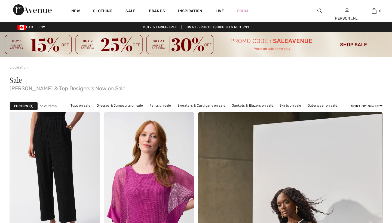
checkbox input "true"
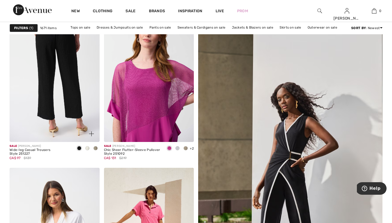
scroll to position [77, 0]
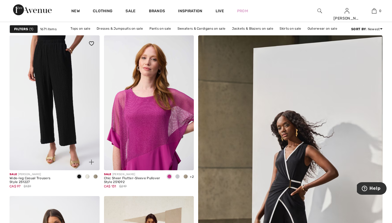
click at [87, 175] on span at bounding box center [87, 176] width 4 height 4
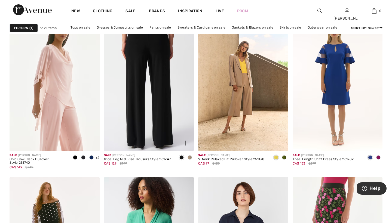
scroll to position [961, 0]
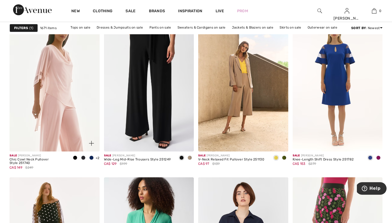
click at [83, 157] on span at bounding box center [83, 158] width 4 height 4
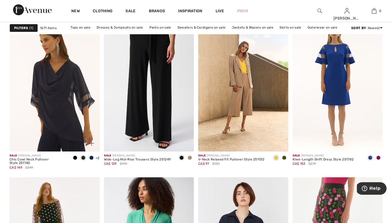
click at [91, 156] on span at bounding box center [91, 158] width 4 height 4
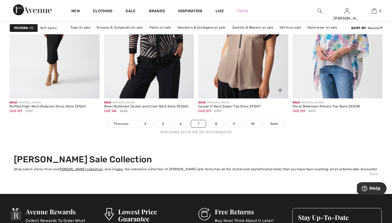
scroll to position [2427, 0]
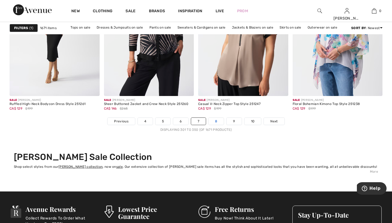
click at [217, 121] on link "8" at bounding box center [215, 121] width 15 height 7
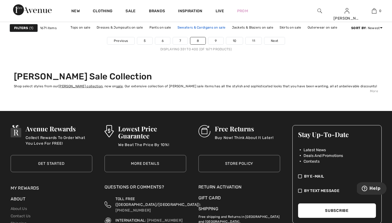
scroll to position [2508, 0]
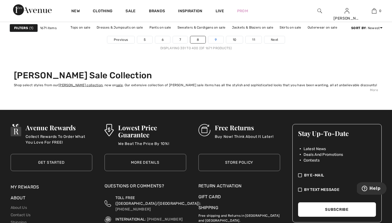
click at [215, 39] on link "9" at bounding box center [215, 39] width 15 height 7
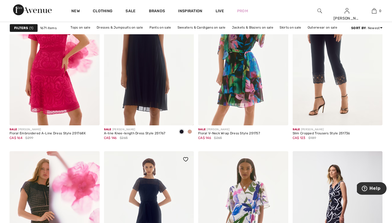
scroll to position [824, 0]
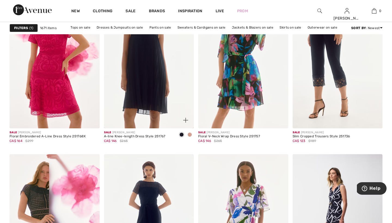
click at [192, 134] on span at bounding box center [189, 134] width 4 height 4
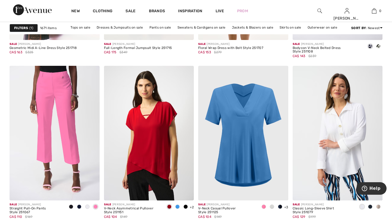
scroll to position [1075, 0]
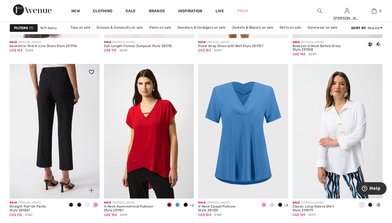
click at [42, 108] on img at bounding box center [55, 131] width 90 height 135
click at [41, 100] on img at bounding box center [55, 131] width 90 height 135
click at [34, 124] on img at bounding box center [55, 131] width 90 height 135
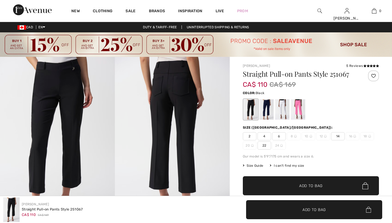
checkbox input "true"
click at [267, 107] on div at bounding box center [266, 109] width 14 height 20
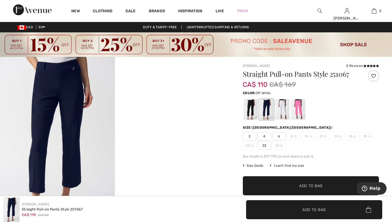
click at [283, 110] on div at bounding box center [282, 109] width 14 height 20
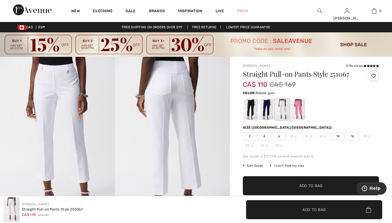
click at [298, 110] on div at bounding box center [298, 109] width 14 height 20
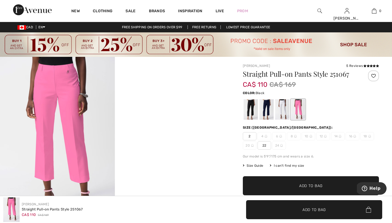
click at [247, 112] on div at bounding box center [250, 109] width 14 height 20
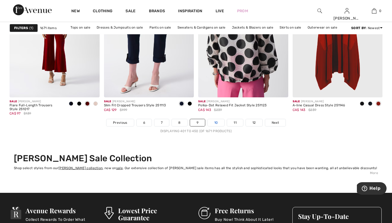
scroll to position [2426, 0]
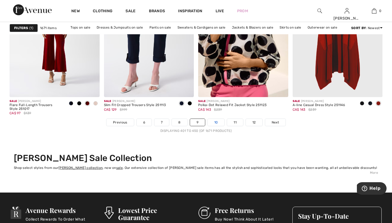
click at [218, 123] on link "10" at bounding box center [216, 122] width 17 height 7
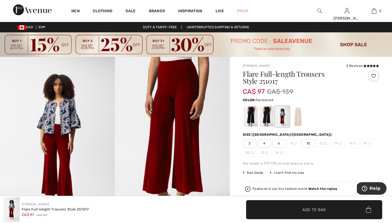
click at [300, 122] on div at bounding box center [298, 116] width 14 height 20
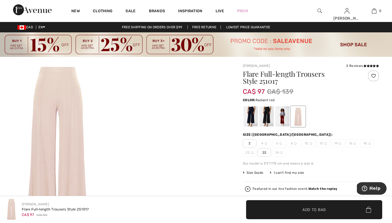
click at [283, 117] on div at bounding box center [282, 116] width 14 height 20
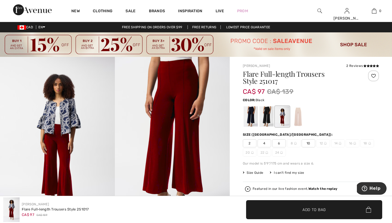
click at [269, 119] on div at bounding box center [266, 116] width 14 height 20
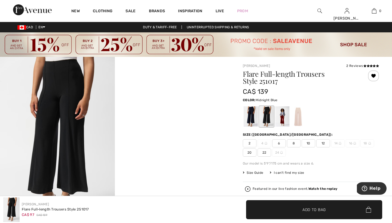
click at [253, 117] on div at bounding box center [250, 116] width 14 height 20
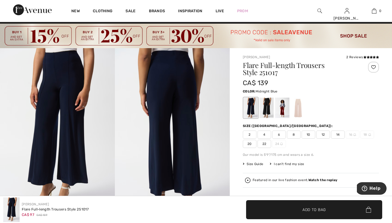
scroll to position [8, 0]
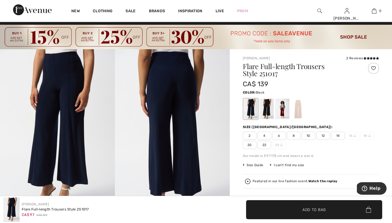
click at [271, 111] on div at bounding box center [266, 109] width 14 height 20
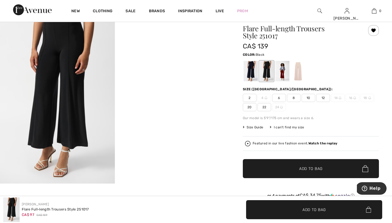
scroll to position [45, 0]
click at [294, 98] on span "8" at bounding box center [294, 98] width 14 height 8
click at [304, 169] on span "Add to Bag" at bounding box center [310, 169] width 23 height 6
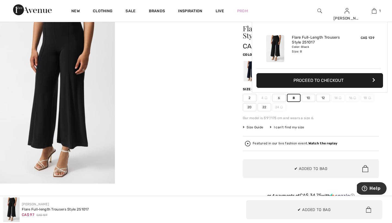
scroll to position [0, 0]
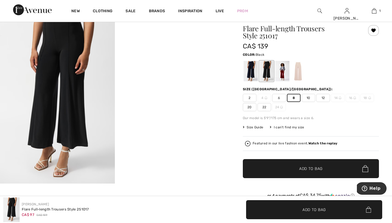
click at [236, 150] on div "Joseph Ribkoff 2 Reviews 2 Reviews Flare Full-length Trousers Style 251017 CA$ …" at bounding box center [311, 188] width 162 height 355
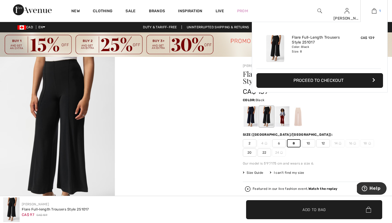
click at [373, 13] on img at bounding box center [374, 11] width 5 height 7
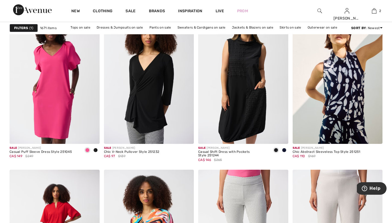
scroll to position [1674, 0]
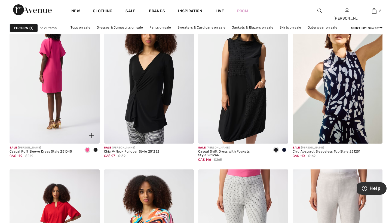
click at [61, 87] on img at bounding box center [55, 76] width 90 height 135
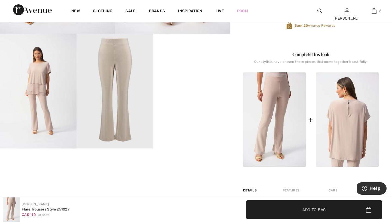
scroll to position [197, 0]
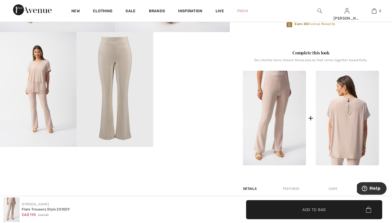
click at [355, 122] on img at bounding box center [347, 118] width 63 height 95
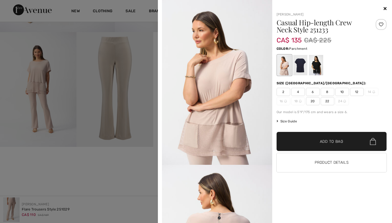
click at [274, 122] on div "Joseph Ribkoff Casual Hip-length Crew Neck Style 251233 CA$ 135 CA$ 225 Color: …" at bounding box center [329, 114] width 115 height 218
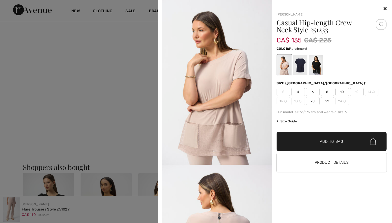
scroll to position [391, 0]
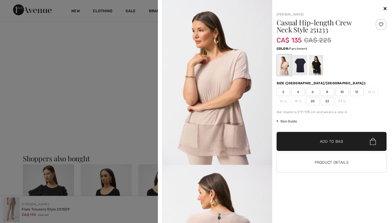
click at [297, 180] on div "Joseph Ribkoff Casual Hip-length Crew Neck Style 251233 CA$ 135 CA$ 225 Color: …" at bounding box center [329, 114] width 115 height 218
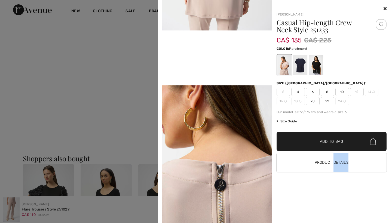
scroll to position [300, 0]
click at [385, 8] on icon at bounding box center [384, 8] width 3 height 4
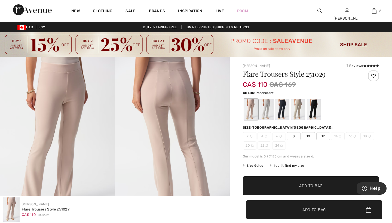
scroll to position [0, 0]
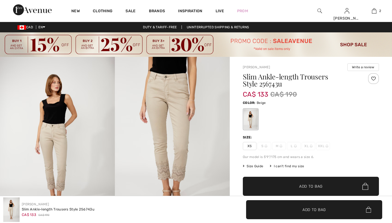
checkbox input "true"
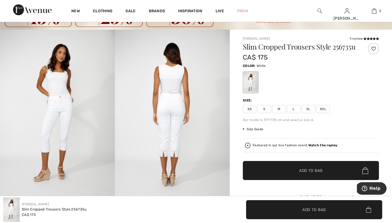
scroll to position [28, 0]
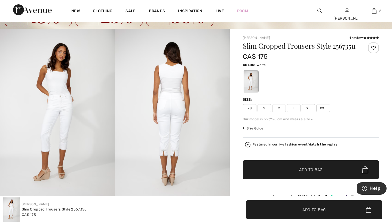
click at [280, 112] on span "M" at bounding box center [279, 108] width 14 height 8
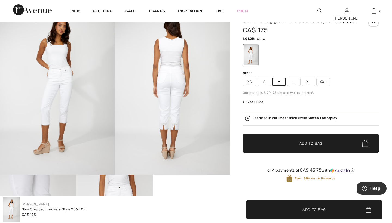
scroll to position [54, 0]
click at [306, 146] on span "Add to Bag" at bounding box center [310, 144] width 23 height 6
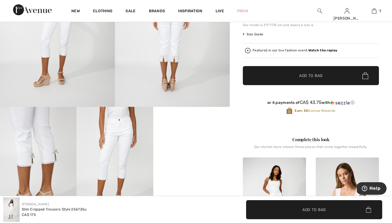
scroll to position [176, 0]
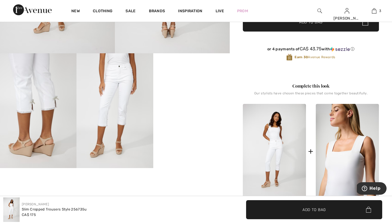
click at [346, 144] on img at bounding box center [347, 151] width 63 height 95
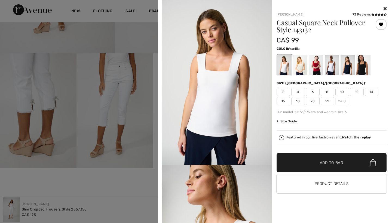
click at [328, 91] on span "8" at bounding box center [327, 92] width 14 height 8
click at [326, 161] on span "Add to Bag" at bounding box center [331, 163] width 23 height 6
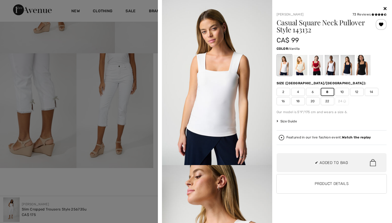
scroll to position [102, 0]
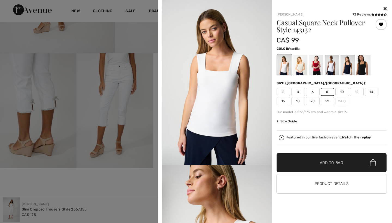
click at [284, 4] on div "Joseph Ribkoff 73 Reviews 73 Reviews Casual Square Neck Pullover Style 143132 C…" at bounding box center [273, 111] width 226 height 223
click at [149, 29] on div at bounding box center [196, 111] width 392 height 223
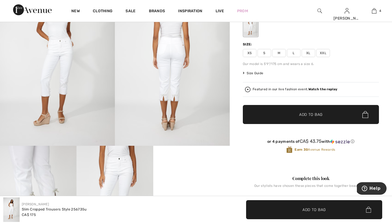
scroll to position [82, 0]
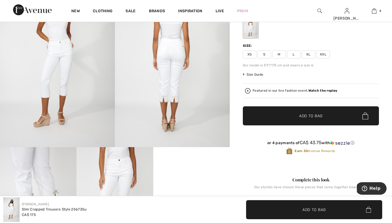
click at [279, 58] on span "M" at bounding box center [279, 54] width 14 height 8
click at [304, 119] on span "Add to Bag" at bounding box center [310, 116] width 23 height 6
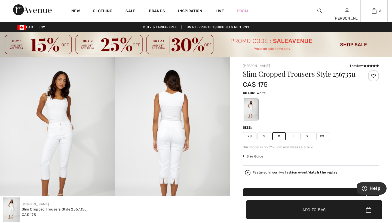
scroll to position [24, 0]
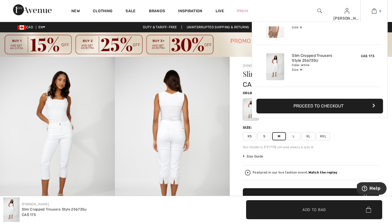
click at [373, 12] on img at bounding box center [374, 11] width 5 height 7
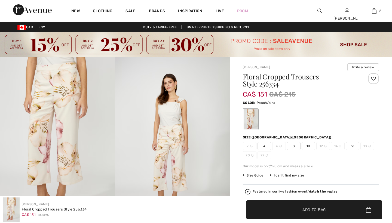
checkbox input "true"
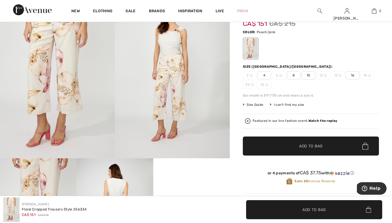
scroll to position [70, 0]
click at [295, 76] on span "8" at bounding box center [294, 76] width 14 height 8
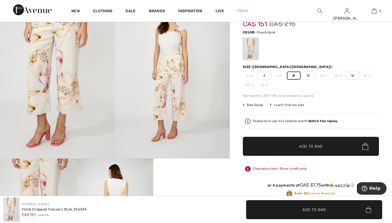
click at [306, 145] on span "Add to Bag" at bounding box center [310, 147] width 23 height 6
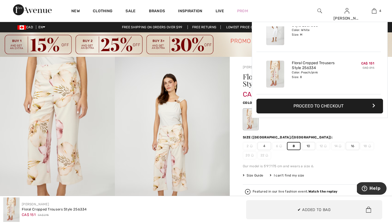
scroll to position [0, 0]
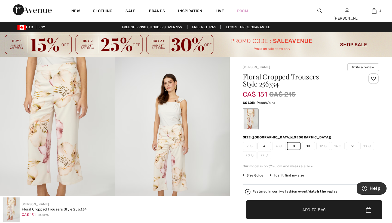
click at [169, 116] on img at bounding box center [172, 143] width 115 height 172
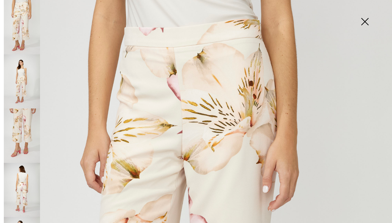
click at [26, 74] on img at bounding box center [22, 81] width 36 height 54
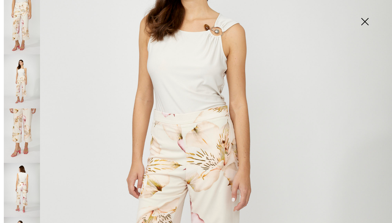
scroll to position [124, 0]
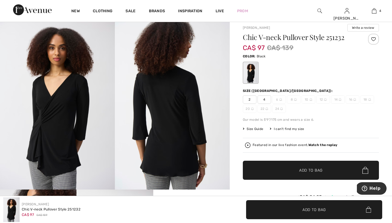
scroll to position [39, 0]
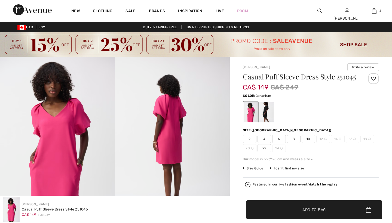
checkbox input "true"
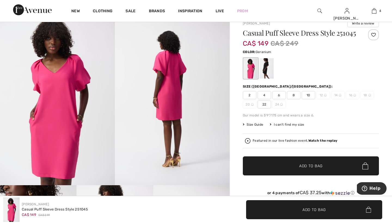
scroll to position [36, 0]
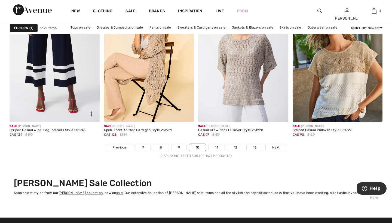
scroll to position [2408, 0]
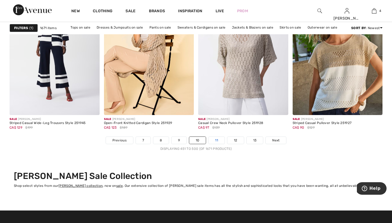
click at [217, 141] on link "11" at bounding box center [216, 140] width 16 height 7
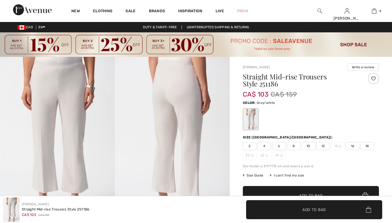
checkbox input "true"
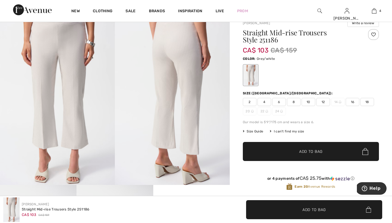
scroll to position [39, 0]
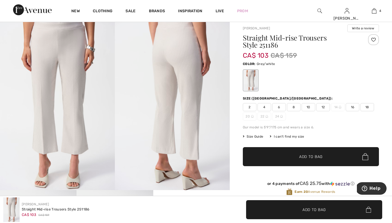
click at [292, 108] on span "8" at bounding box center [294, 107] width 14 height 8
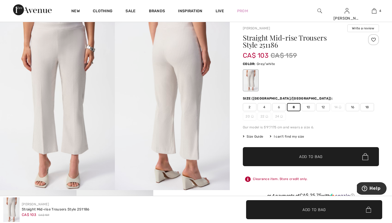
click at [302, 158] on span "Add to Bag" at bounding box center [310, 157] width 23 height 6
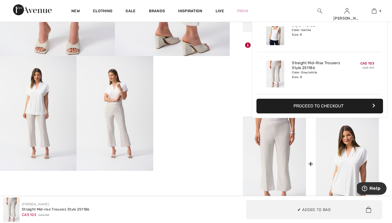
scroll to position [185, 0]
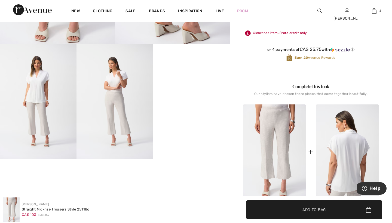
click at [351, 148] on img at bounding box center [347, 151] width 63 height 95
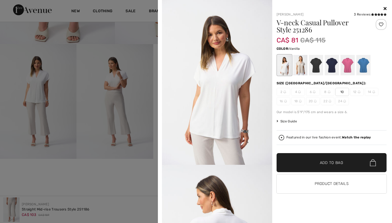
click at [272, 148] on img at bounding box center [217, 82] width 110 height 165
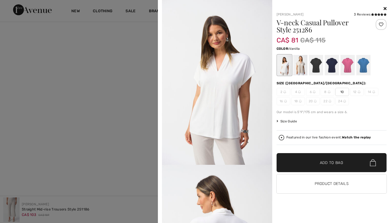
scroll to position [353, 0]
click at [384, 8] on icon at bounding box center [384, 8] width 3 height 4
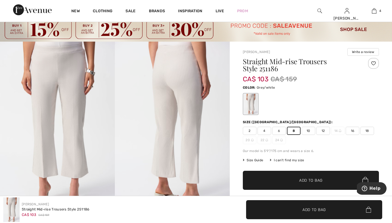
scroll to position [11, 0]
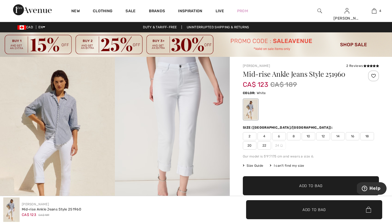
click at [293, 137] on span "8" at bounding box center [294, 136] width 14 height 8
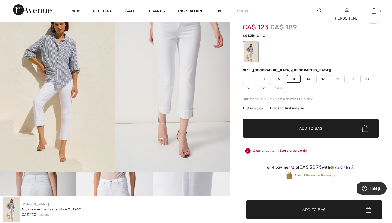
scroll to position [60, 0]
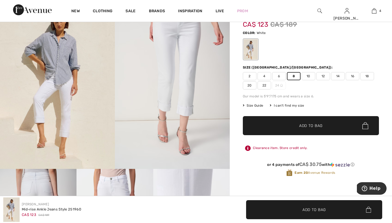
click at [303, 126] on span "Add to Bag" at bounding box center [310, 126] width 23 height 6
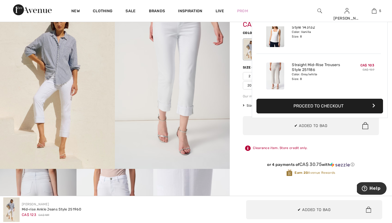
scroll to position [144, 0]
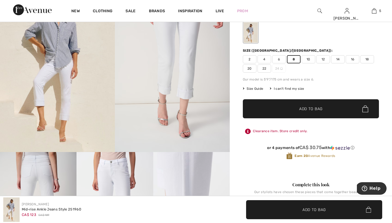
scroll to position [71, 0]
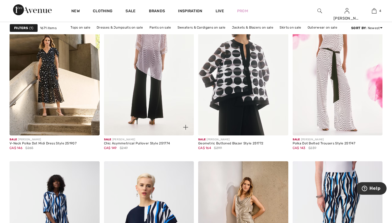
scroll to position [434, 0]
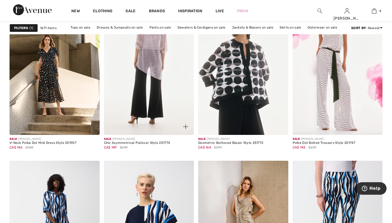
click at [159, 79] on img at bounding box center [149, 67] width 90 height 135
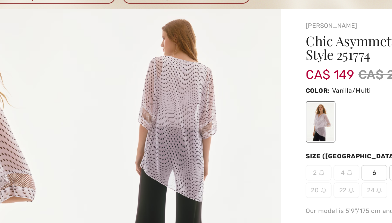
scroll to position [2, 0]
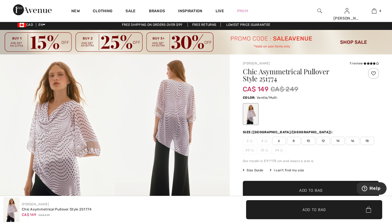
click at [294, 140] on span "8" at bounding box center [294, 141] width 14 height 8
click at [307, 190] on span "Add to Bag" at bounding box center [310, 191] width 23 height 6
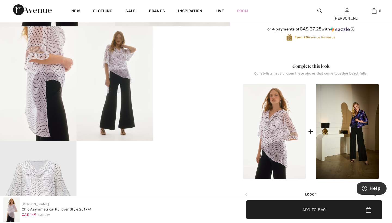
scroll to position [204, 0]
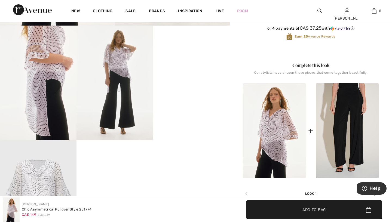
click at [352, 136] on img at bounding box center [347, 130] width 63 height 95
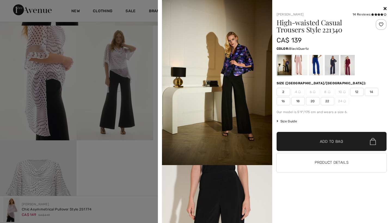
click at [299, 63] on div at bounding box center [300, 65] width 14 height 20
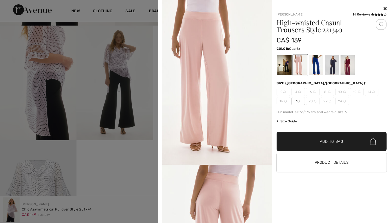
click at [331, 92] on span "8" at bounding box center [327, 92] width 14 height 8
click at [326, 92] on span "8" at bounding box center [327, 92] width 14 height 8
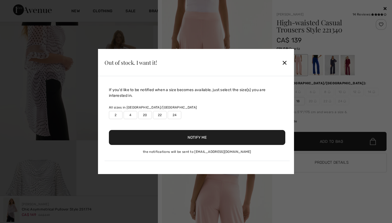
click at [346, 70] on div at bounding box center [196, 111] width 392 height 223
click at [283, 64] on div "✕" at bounding box center [285, 62] width 6 height 11
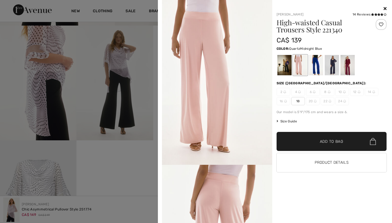
click at [337, 66] on div at bounding box center [331, 65] width 14 height 20
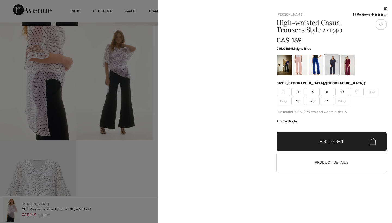
click at [285, 67] on div at bounding box center [284, 65] width 14 height 20
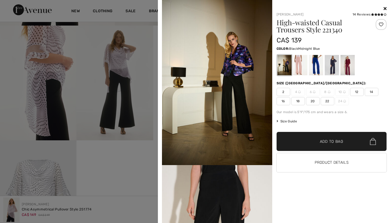
click at [334, 64] on div at bounding box center [331, 65] width 14 height 20
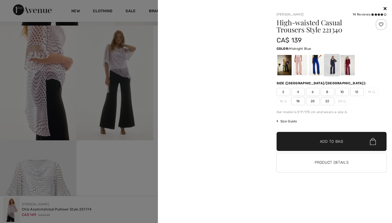
click at [334, 64] on div at bounding box center [331, 65] width 14 height 20
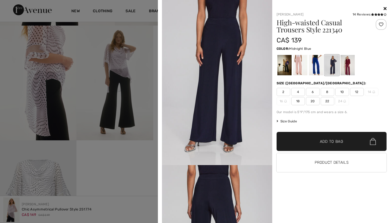
click at [327, 92] on span "8" at bounding box center [327, 92] width 14 height 8
click at [329, 140] on span "Add to Bag" at bounding box center [331, 142] width 23 height 6
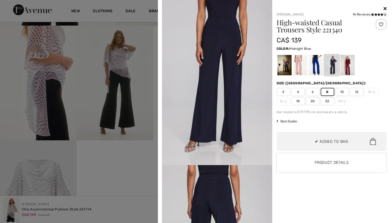
scroll to position [187, 0]
click at [142, 161] on div at bounding box center [196, 111] width 392 height 223
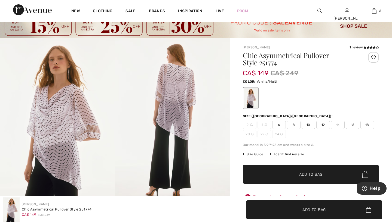
scroll to position [18, 0]
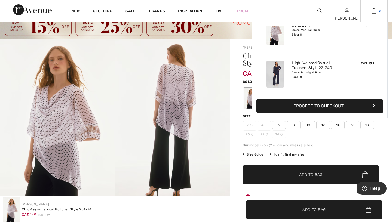
click at [374, 11] on img at bounding box center [374, 11] width 5 height 7
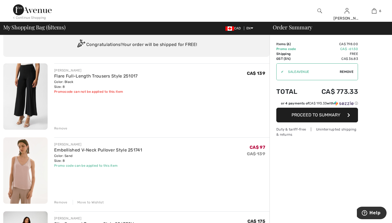
scroll to position [13, 0]
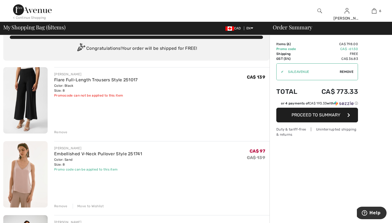
click at [63, 131] on div "Remove" at bounding box center [60, 132] width 13 height 5
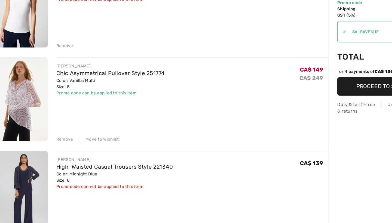
scroll to position [219, 0]
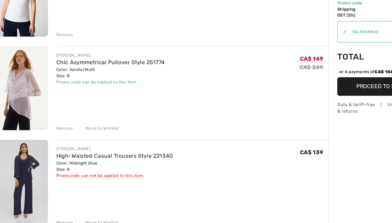
click at [79, 146] on div "Move to Wishlist" at bounding box center [88, 148] width 31 height 5
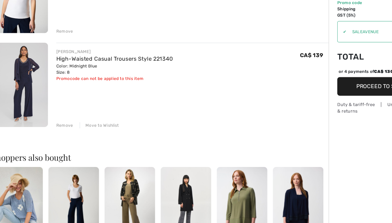
scroll to position [222, 0]
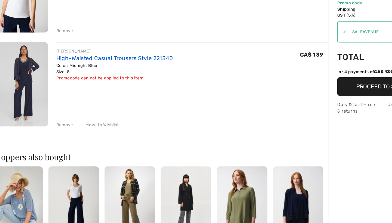
click at [54, 90] on link "High-Waisted Casual Trousers Style 221340" at bounding box center [100, 92] width 92 height 5
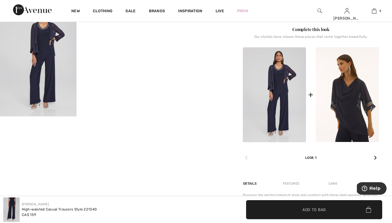
scroll to position [229, 0]
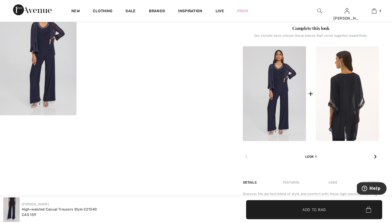
click at [347, 98] on img at bounding box center [347, 93] width 63 height 95
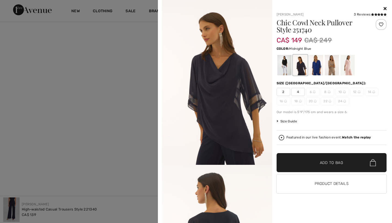
scroll to position [333, 0]
click at [324, 181] on button "Product Details" at bounding box center [331, 183] width 110 height 19
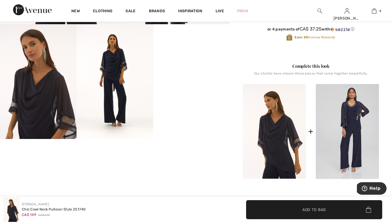
scroll to position [205, 0]
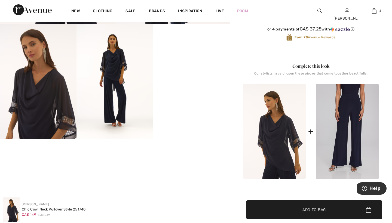
click at [353, 120] on img at bounding box center [347, 131] width 63 height 95
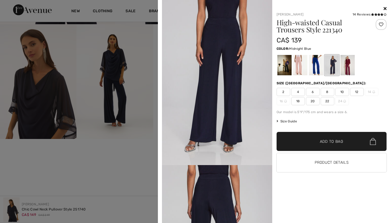
click at [137, 161] on div at bounding box center [196, 111] width 392 height 223
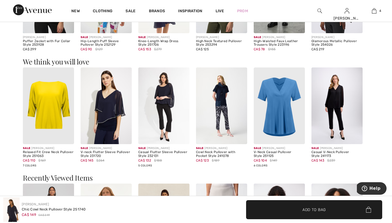
scroll to position [601, 0]
click at [331, 99] on img at bounding box center [336, 105] width 51 height 77
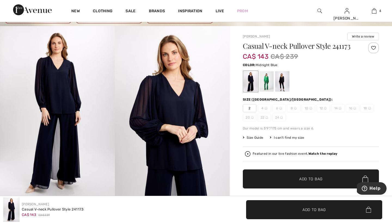
scroll to position [33, 0]
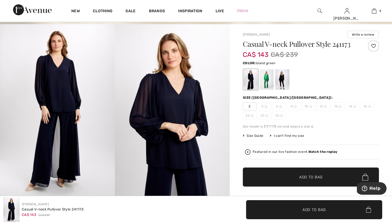
click at [266, 76] on div at bounding box center [266, 79] width 14 height 20
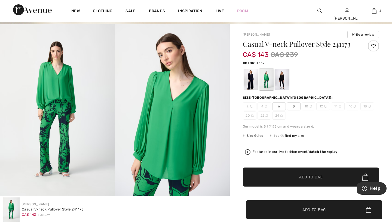
click at [282, 78] on div at bounding box center [282, 79] width 14 height 20
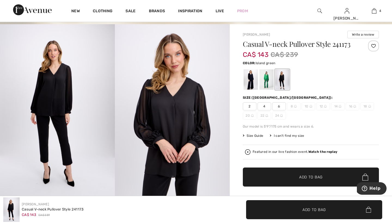
click at [267, 78] on div at bounding box center [266, 79] width 14 height 20
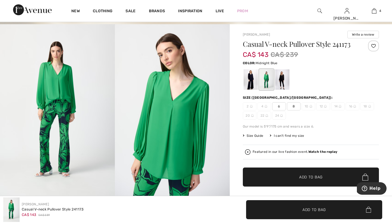
click at [247, 78] on div at bounding box center [250, 79] width 14 height 20
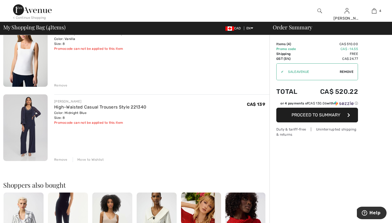
scroll to position [208, 0]
click at [62, 159] on div "Remove" at bounding box center [60, 159] width 13 height 5
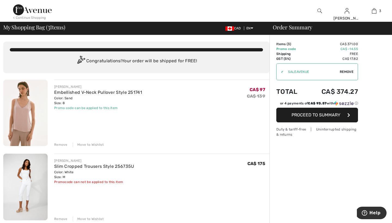
scroll to position [0, 0]
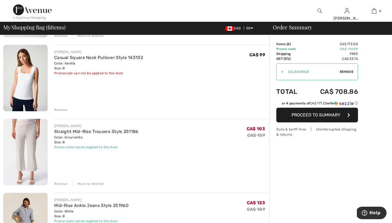
scroll to position [182, 0]
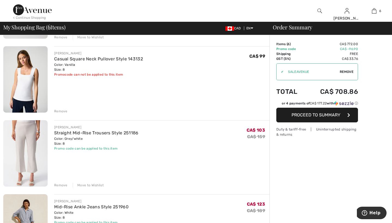
click at [61, 185] on div "Remove" at bounding box center [60, 185] width 13 height 5
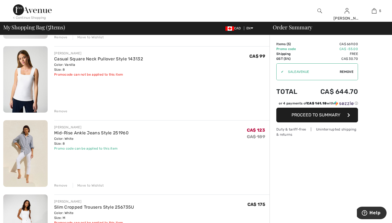
click at [60, 185] on div "Remove" at bounding box center [60, 185] width 13 height 5
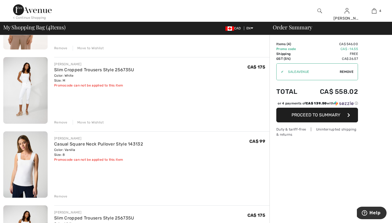
scroll to position [96, 0]
click at [60, 122] on div "Remove" at bounding box center [60, 122] width 13 height 5
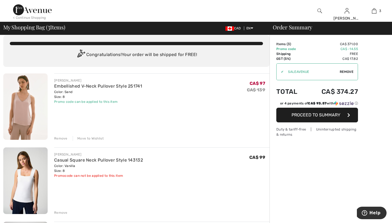
scroll to position [5, 0]
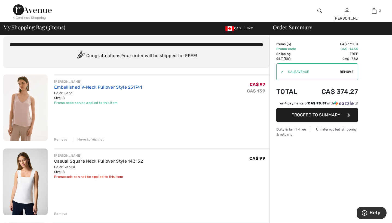
click at [105, 87] on link "Embellished V-Neck Pullover Style 251741" at bounding box center [98, 87] width 88 height 5
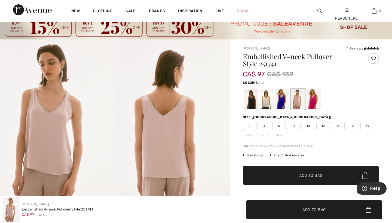
scroll to position [12, 0]
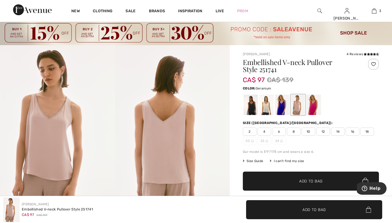
click at [312, 107] on div at bounding box center [314, 105] width 14 height 20
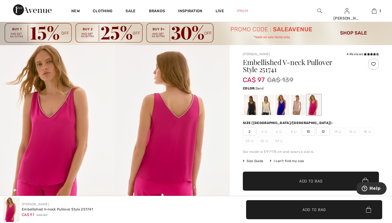
click at [300, 106] on div at bounding box center [298, 105] width 14 height 20
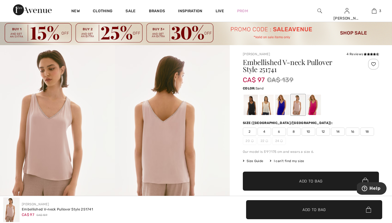
scroll to position [9, 0]
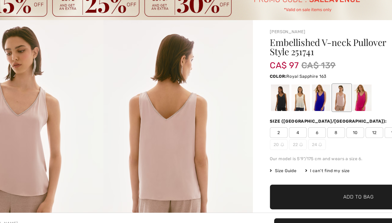
click at [275, 97] on div at bounding box center [282, 107] width 14 height 20
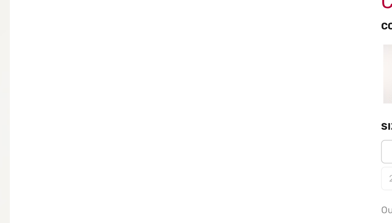
scroll to position [14, 0]
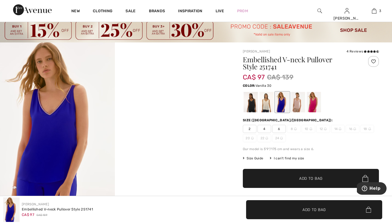
click at [266, 102] on div at bounding box center [266, 102] width 14 height 20
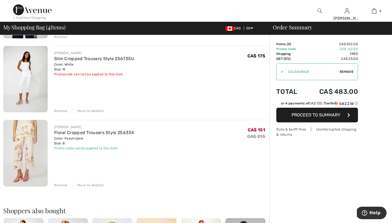
scroll to position [183, 0]
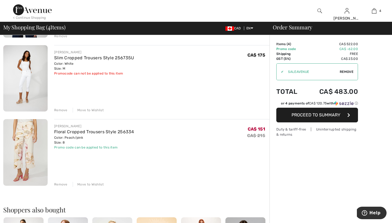
click at [62, 185] on div "Remove" at bounding box center [60, 184] width 13 height 5
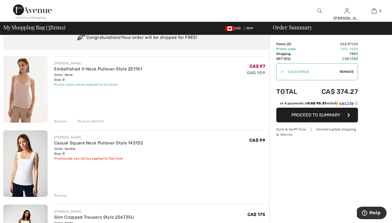
scroll to position [23, 0]
click at [62, 121] on div "Remove" at bounding box center [60, 121] width 13 height 5
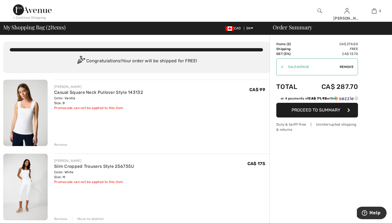
scroll to position [0, 0]
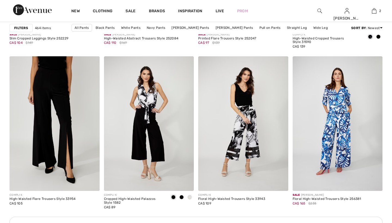
checkbox input "true"
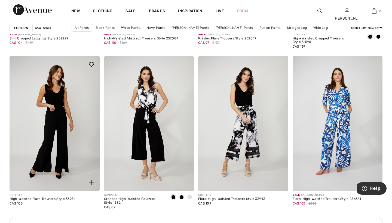
click at [51, 78] on img at bounding box center [55, 123] width 90 height 135
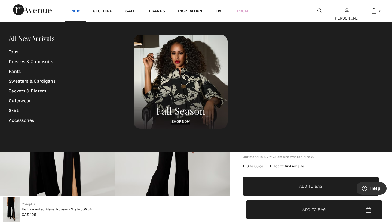
click at [73, 11] on link "New" at bounding box center [75, 12] width 8 height 6
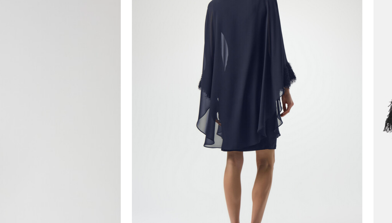
scroll to position [1341, 0]
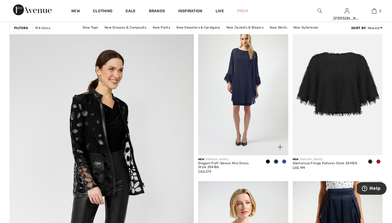
click at [284, 161] on span at bounding box center [284, 161] width 4 height 4
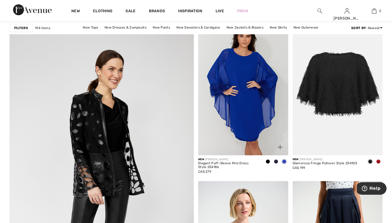
click at [284, 161] on span at bounding box center [284, 161] width 4 height 4
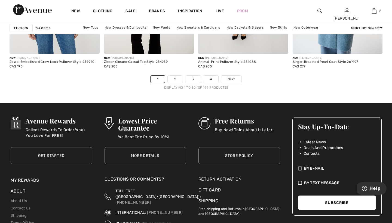
scroll to position [2470, 0]
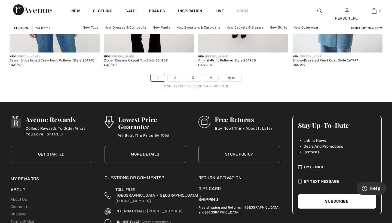
click at [174, 76] on link "2" at bounding box center [175, 77] width 15 height 7
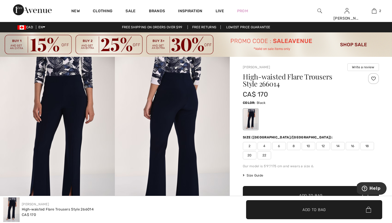
click at [294, 147] on span "8" at bounding box center [294, 146] width 14 height 8
click at [306, 193] on span "Add to Bag" at bounding box center [310, 196] width 23 height 6
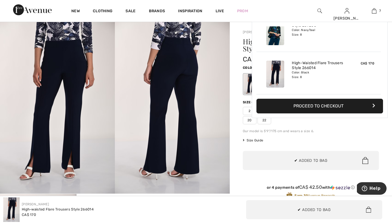
scroll to position [229, 0]
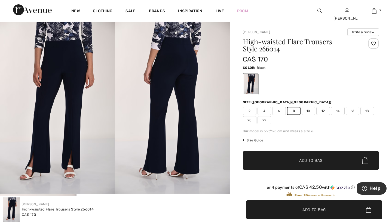
click at [235, 154] on div "Frank Lyman Write a review High-waisted Flare Trousers Style 266014 CA$ 170 Col…" at bounding box center [311, 190] width 162 height 337
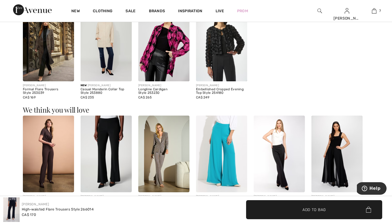
scroll to position [399, 0]
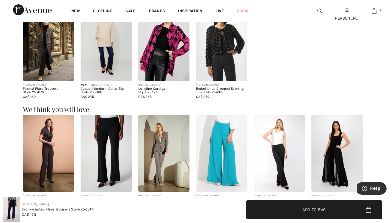
click at [224, 132] on img at bounding box center [221, 153] width 51 height 77
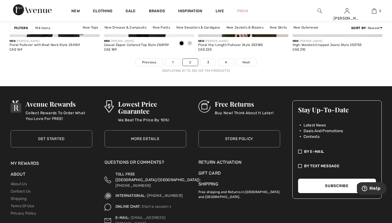
scroll to position [2487, 0]
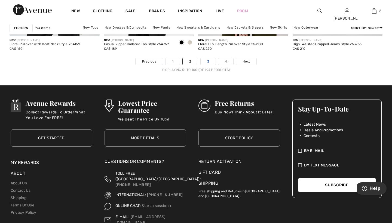
click at [208, 63] on link "3" at bounding box center [208, 61] width 15 height 7
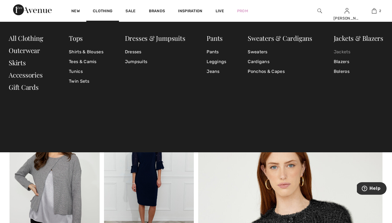
click at [343, 50] on link "Jackets" at bounding box center [359, 52] width 50 height 10
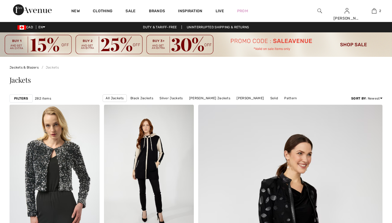
checkbox input "true"
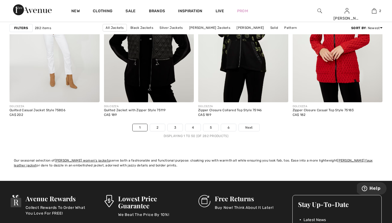
scroll to position [2379, 0]
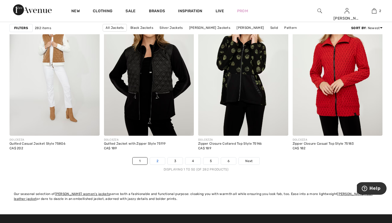
click at [157, 160] on link "2" at bounding box center [157, 161] width 15 height 7
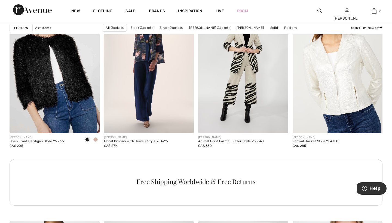
click at [152, 50] on img at bounding box center [149, 65] width 90 height 135
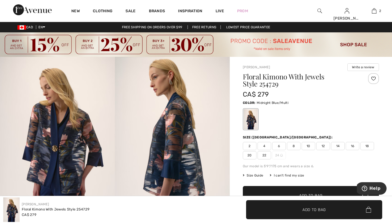
click at [295, 146] on span "8" at bounding box center [294, 146] width 14 height 8
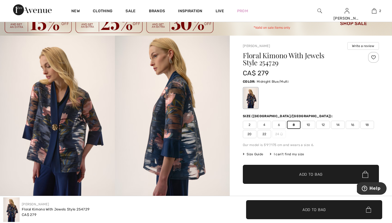
scroll to position [22, 0]
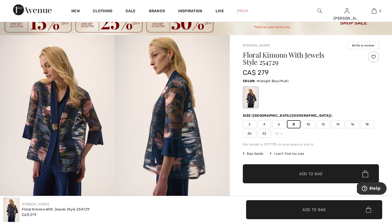
click at [304, 172] on span "Add to Bag" at bounding box center [310, 174] width 23 height 6
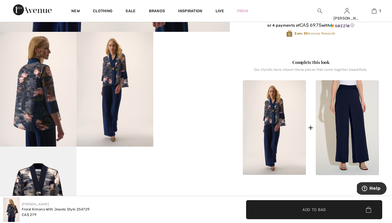
scroll to position [200, 0]
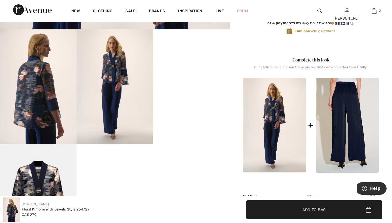
click at [350, 118] on img at bounding box center [347, 125] width 63 height 95
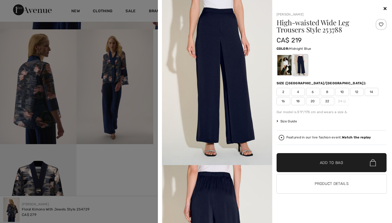
click at [328, 90] on span "8" at bounding box center [327, 92] width 14 height 8
click at [324, 163] on span "Add to Bag" at bounding box center [331, 163] width 23 height 6
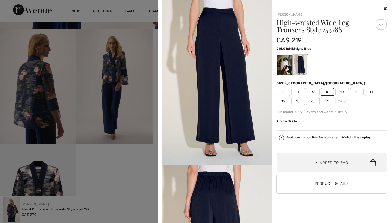
scroll to position [102, 0]
click at [155, 152] on div at bounding box center [196, 111] width 392 height 223
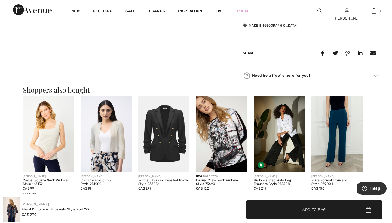
scroll to position [453, 0]
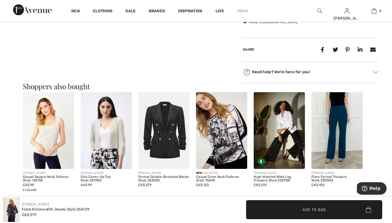
click at [337, 119] on img at bounding box center [336, 130] width 51 height 77
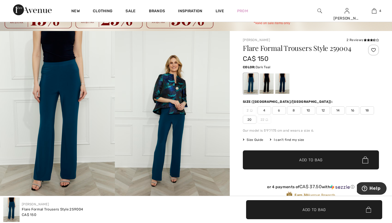
scroll to position [26, 0]
click at [295, 110] on span "8" at bounding box center [294, 110] width 14 height 8
click at [305, 159] on span "Add to Bag" at bounding box center [310, 160] width 23 height 6
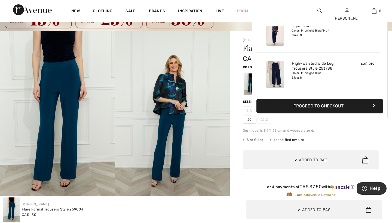
scroll to position [144, 0]
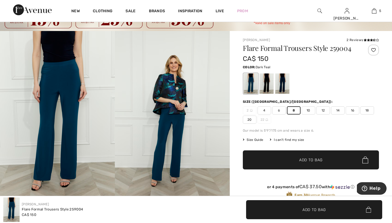
click at [238, 132] on div "Frank Lyman 2 Reviews 2 Reviews Flare Formal Trousers Style 259004 CA$ 150 Colo…" at bounding box center [311, 197] width 162 height 332
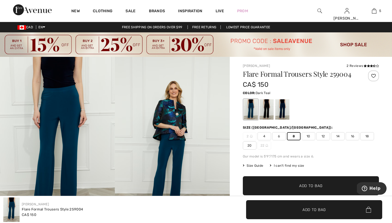
scroll to position [0, 0]
click at [269, 112] on div at bounding box center [266, 109] width 14 height 20
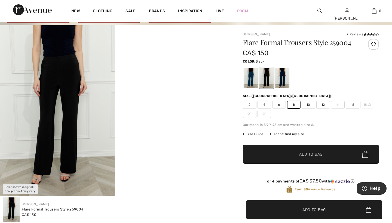
scroll to position [35, 0]
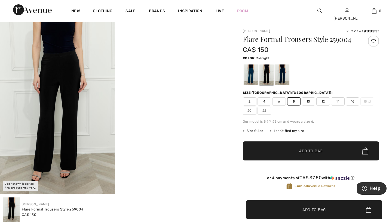
click at [283, 74] on div at bounding box center [282, 74] width 14 height 20
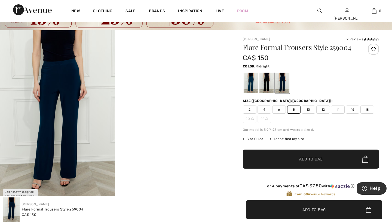
scroll to position [24, 0]
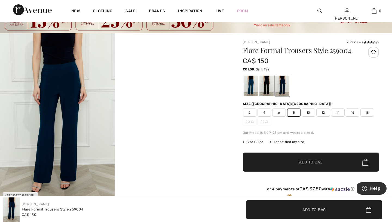
click at [250, 80] on div at bounding box center [250, 86] width 14 height 20
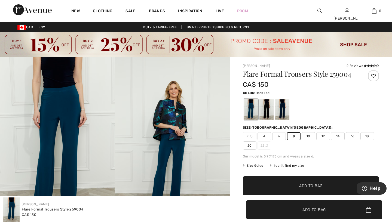
scroll to position [0, 0]
click at [248, 105] on div at bounding box center [250, 109] width 14 height 20
click at [317, 10] on img at bounding box center [319, 11] width 5 height 7
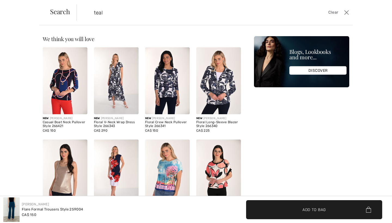
type input "teal"
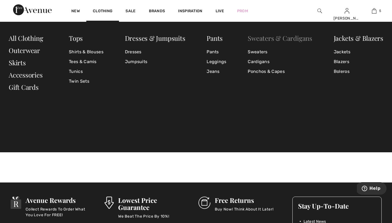
click at [264, 39] on link "Sweaters & Cardigans" at bounding box center [280, 38] width 64 height 9
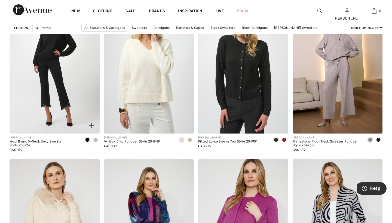
scroll to position [2063, 0]
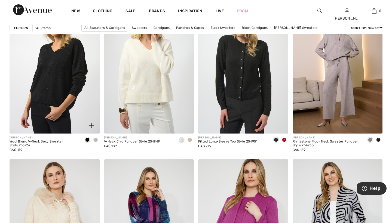
click at [96, 139] on span at bounding box center [95, 140] width 4 height 4
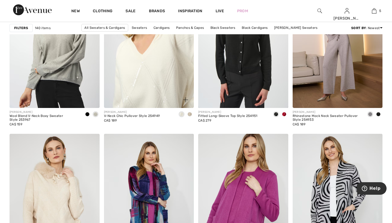
scroll to position [2090, 0]
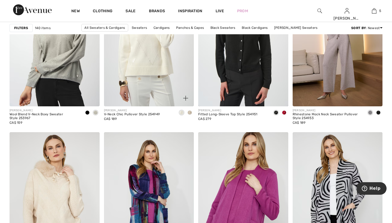
click at [191, 114] on span at bounding box center [189, 112] width 4 height 4
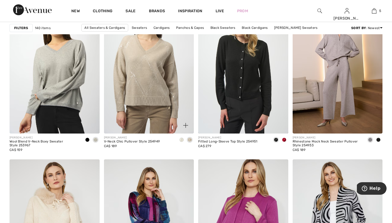
scroll to position [2062, 0]
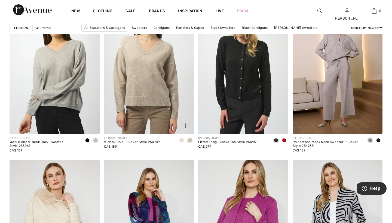
click at [181, 141] on span at bounding box center [181, 140] width 4 height 4
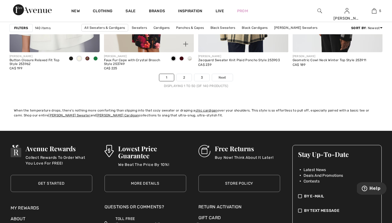
scroll to position [2471, 0]
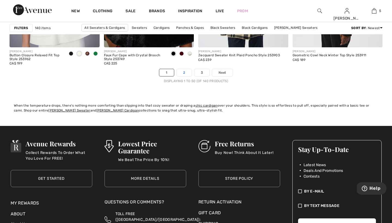
click at [184, 73] on link "2" at bounding box center [184, 72] width 15 height 7
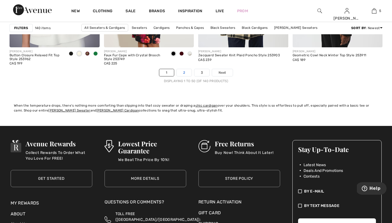
click at [186, 76] on link "2" at bounding box center [184, 72] width 15 height 7
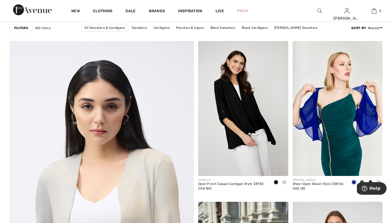
scroll to position [1316, 0]
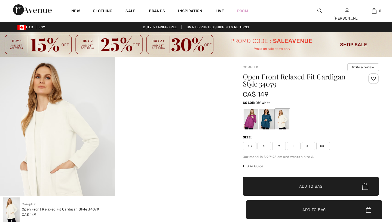
checkbox input "true"
click at [251, 120] on div at bounding box center [250, 119] width 14 height 20
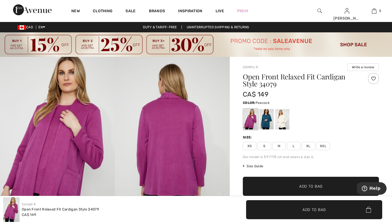
click at [265, 117] on div at bounding box center [266, 119] width 14 height 20
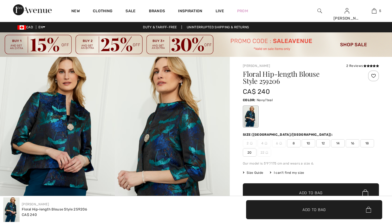
checkbox input "true"
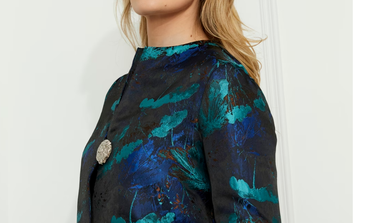
scroll to position [10, 0]
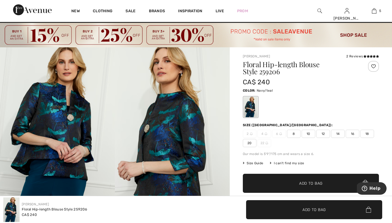
click at [295, 132] on span "8" at bounding box center [294, 134] width 14 height 8
click at [305, 183] on span "Add to Bag" at bounding box center [310, 184] width 23 height 6
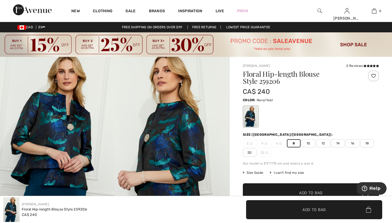
scroll to position [0, 0]
click at [367, 66] on icon at bounding box center [367, 65] width 3 height 3
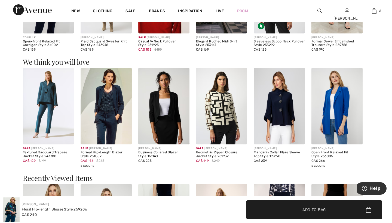
scroll to position [442, 0]
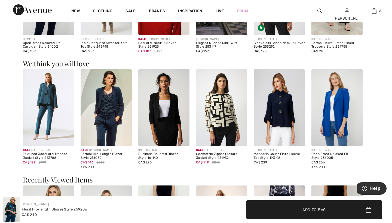
click at [376, 58] on main "Close Close Save changes Close Your browser does not support the video tag." at bounding box center [196, 122] width 392 height 1062
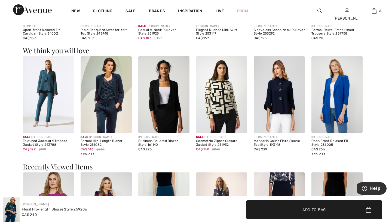
scroll to position [452, 0]
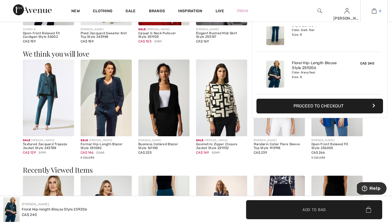
click at [374, 13] on img at bounding box center [374, 11] width 5 height 7
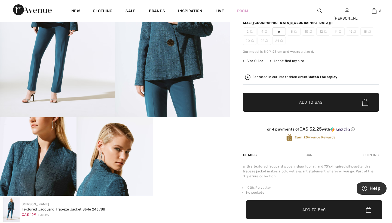
scroll to position [109, 0]
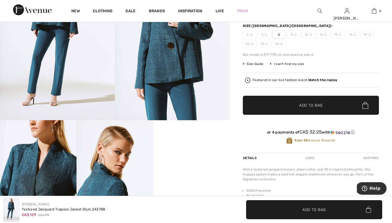
click at [278, 34] on span "6" at bounding box center [279, 34] width 14 height 8
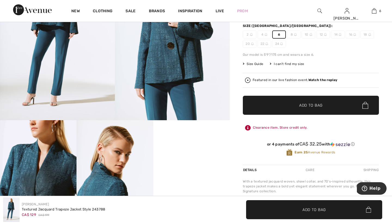
click at [306, 104] on span "Add to Bag" at bounding box center [310, 106] width 23 height 6
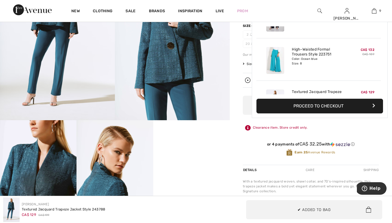
scroll to position [314, 0]
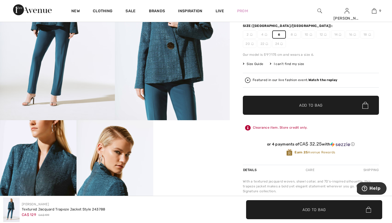
click at [233, 104] on div "Joseph Ribkoff 3 Reviews 3 Reviews Textured Jacquard Trapeze Jacket Style 24378…" at bounding box center [311, 209] width 162 height 523
click at [224, 106] on img at bounding box center [172, 34] width 115 height 172
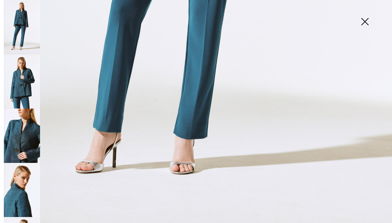
scroll to position [364, 0]
click at [28, 184] on img at bounding box center [22, 190] width 36 height 54
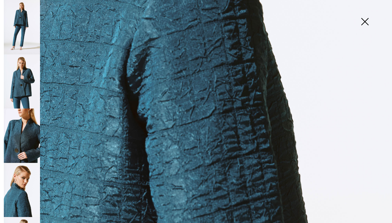
click at [366, 21] on img at bounding box center [364, 22] width 27 height 28
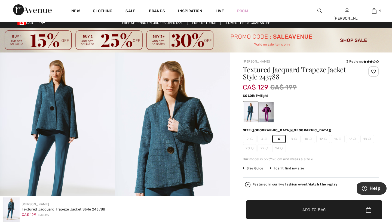
scroll to position [4, 0]
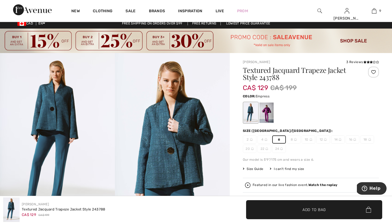
click at [268, 110] on div at bounding box center [266, 113] width 14 height 20
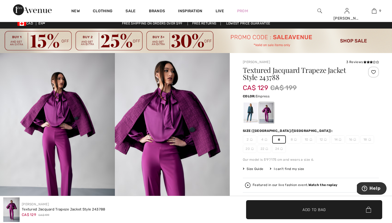
click at [266, 111] on div at bounding box center [266, 113] width 14 height 20
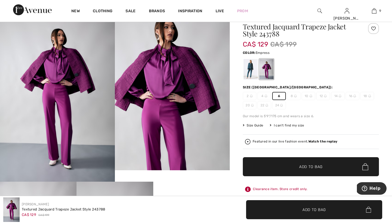
scroll to position [54, 0]
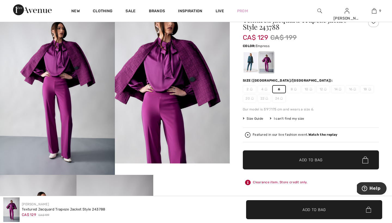
click at [305, 158] on span "Add to Bag" at bounding box center [310, 160] width 23 height 6
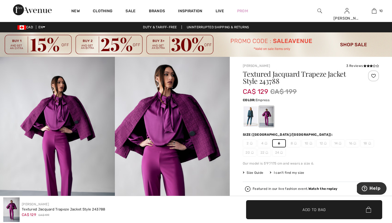
scroll to position [0, 0]
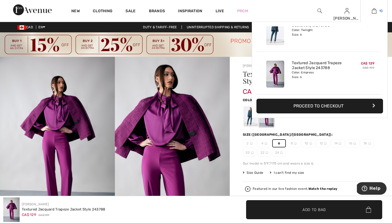
click at [375, 12] on img at bounding box center [374, 11] width 5 height 7
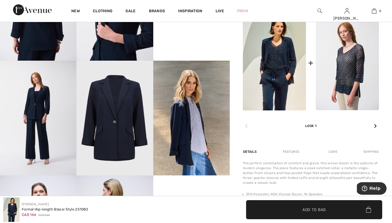
scroll to position [286, 0]
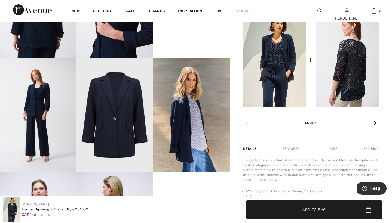
click at [341, 69] on img at bounding box center [347, 60] width 63 height 95
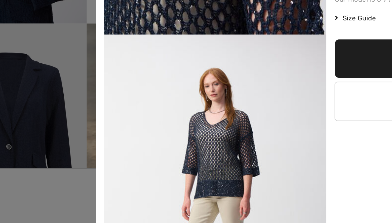
scroll to position [365, 0]
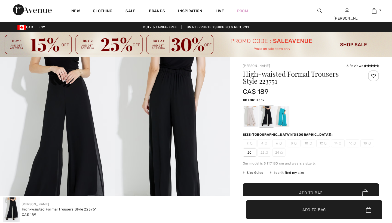
checkbox input "true"
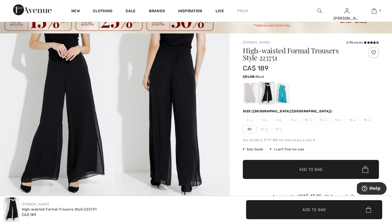
scroll to position [19, 0]
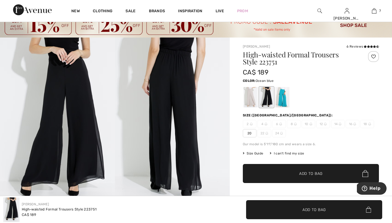
click at [280, 93] on div at bounding box center [282, 97] width 14 height 20
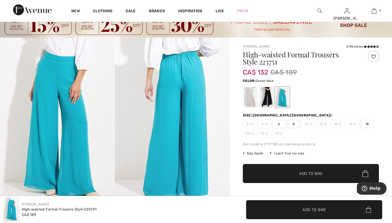
click at [295, 124] on span "8" at bounding box center [294, 124] width 14 height 8
click at [306, 172] on span "Add to Bag" at bounding box center [310, 174] width 23 height 6
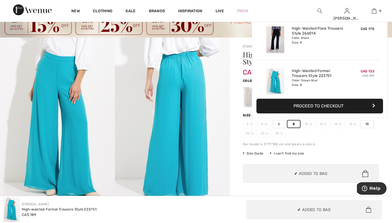
scroll to position [272, 0]
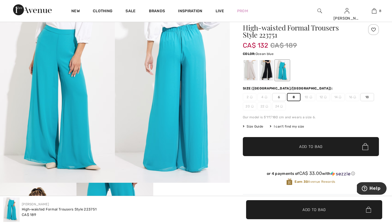
scroll to position [46, 0]
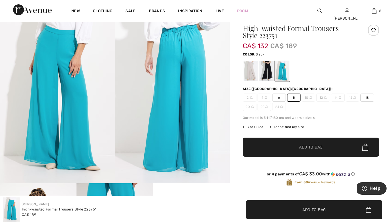
click at [269, 69] on div at bounding box center [266, 71] width 14 height 20
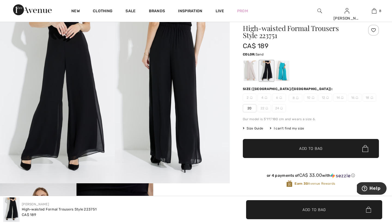
click at [253, 71] on div at bounding box center [250, 71] width 14 height 20
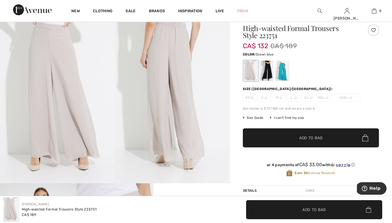
click at [285, 70] on div at bounding box center [282, 71] width 14 height 20
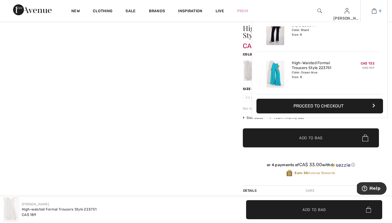
click at [375, 10] on img at bounding box center [374, 11] width 5 height 7
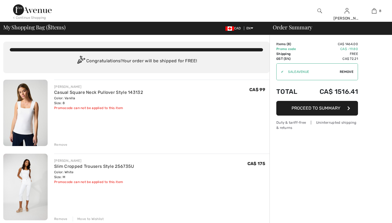
checkbox input "true"
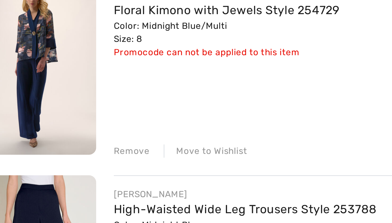
scroll to position [203, 0]
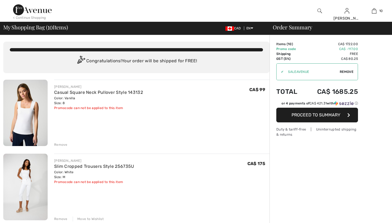
checkbox input "true"
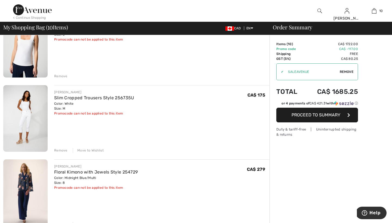
scroll to position [69, 0]
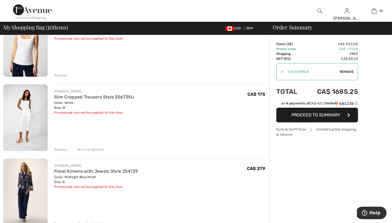
click at [94, 150] on div "Move to Wishlist" at bounding box center [88, 149] width 31 height 5
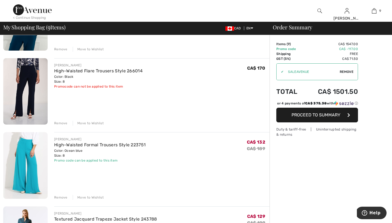
scroll to position [392, 0]
click at [91, 197] on div "Move to Wishlist" at bounding box center [88, 197] width 31 height 5
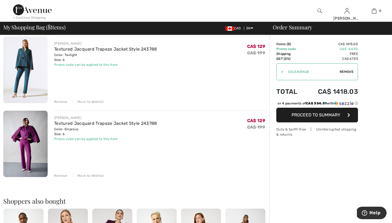
scroll to position [488, 0]
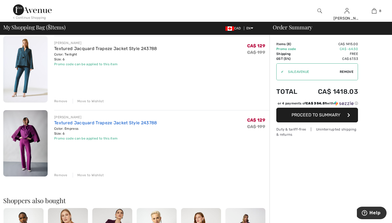
click at [60, 122] on link "Textured Jacquard Trapeze Jacket Style 243788" at bounding box center [105, 122] width 103 height 5
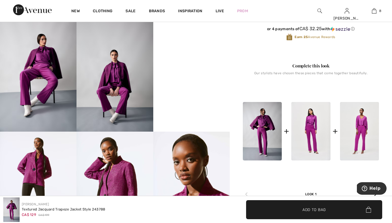
scroll to position [220, 0]
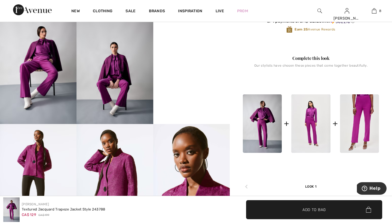
click at [362, 120] on img at bounding box center [359, 123] width 39 height 58
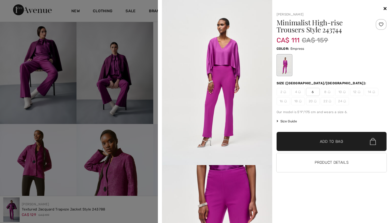
click at [313, 91] on span "6" at bounding box center [313, 92] width 14 height 8
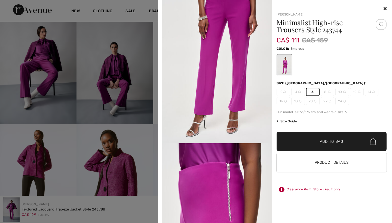
scroll to position [185, 0]
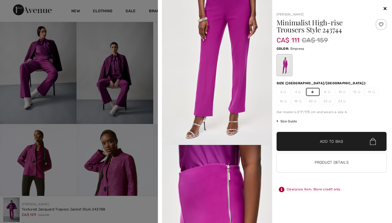
click at [384, 9] on icon at bounding box center [384, 8] width 3 height 4
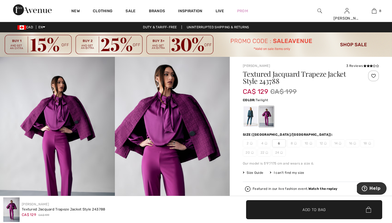
scroll to position [0, 0]
click at [250, 119] on div at bounding box center [250, 116] width 14 height 20
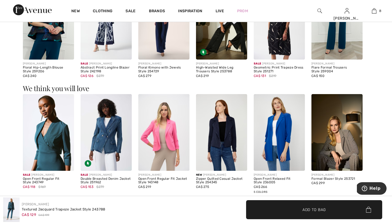
scroll to position [607, 0]
click at [49, 135] on img at bounding box center [48, 132] width 51 height 77
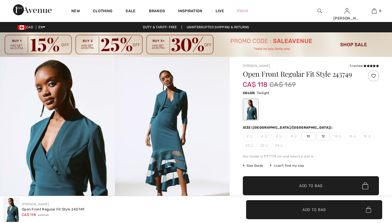
checkbox input "true"
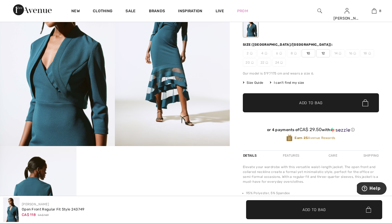
scroll to position [84, 0]
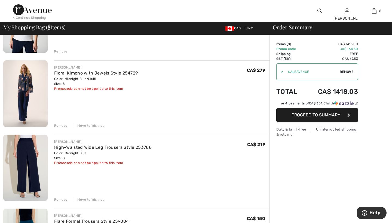
scroll to position [94, 0]
click at [82, 124] on div "Move to Wishlist" at bounding box center [88, 125] width 31 height 5
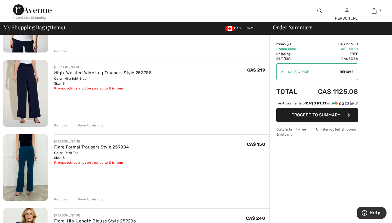
click at [82, 124] on div "Move to Wishlist" at bounding box center [88, 125] width 31 height 5
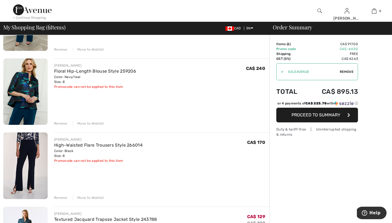
scroll to position [171, 0]
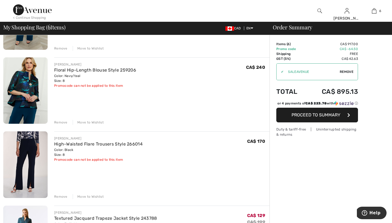
click at [90, 196] on div "Move to Wishlist" at bounding box center [88, 196] width 31 height 5
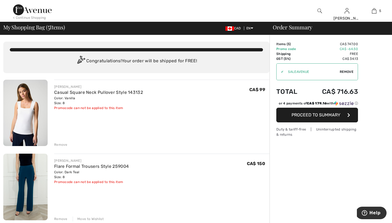
scroll to position [0, 0]
click at [63, 144] on div "Remove" at bounding box center [60, 144] width 13 height 5
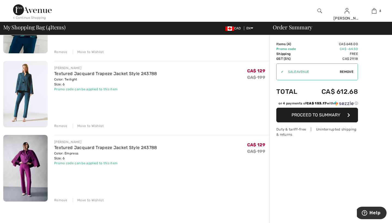
scroll to position [168, 0]
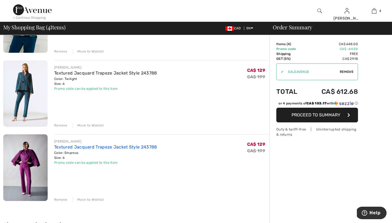
click at [92, 147] on link "Textured Jacquard Trapeze Jacket Style 243788" at bounding box center [105, 146] width 103 height 5
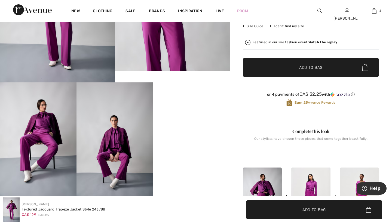
scroll to position [147, 0]
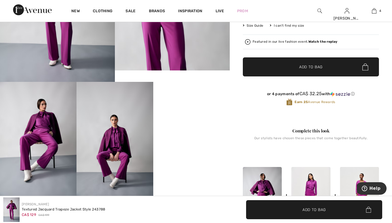
click at [192, 120] on video "Your browser does not support the video tag." at bounding box center [191, 101] width 76 height 38
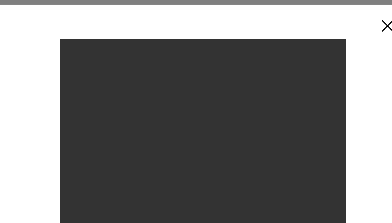
scroll to position [87, 0]
click at [258, 9] on img at bounding box center [266, 10] width 16 height 17
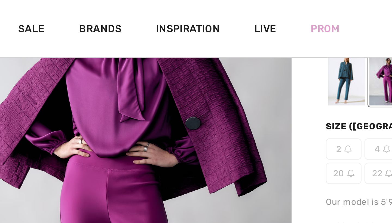
click at [243, 31] on div at bounding box center [250, 30] width 14 height 20
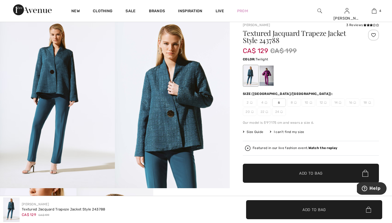
scroll to position [41, 0]
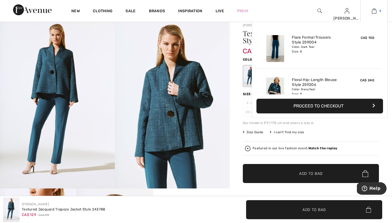
click at [373, 11] on img at bounding box center [374, 11] width 5 height 7
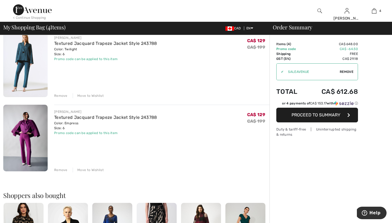
scroll to position [198, 0]
click at [85, 170] on div "Move to Wishlist" at bounding box center [88, 169] width 31 height 5
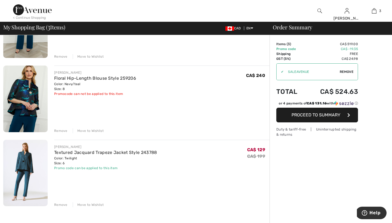
scroll to position [88, 0]
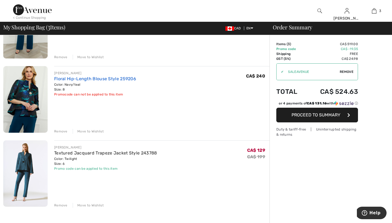
click at [76, 79] on link "Floral Hip-Length Blouse Style 259206" at bounding box center [95, 78] width 82 height 5
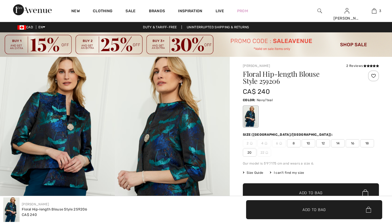
checkbox input "true"
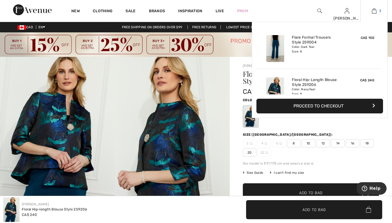
click at [374, 12] on img at bounding box center [374, 11] width 5 height 7
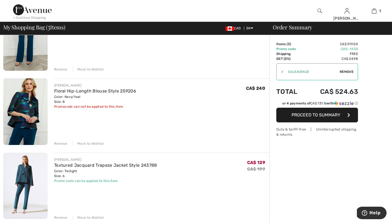
scroll to position [76, 0]
click at [96, 143] on div "Move to Wishlist" at bounding box center [88, 143] width 31 height 5
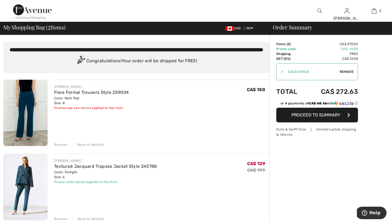
scroll to position [0, 0]
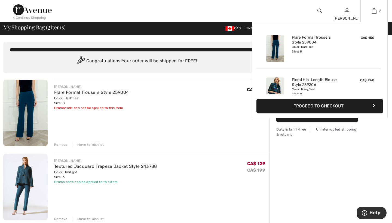
click at [286, 85] on div at bounding box center [275, 90] width 29 height 31
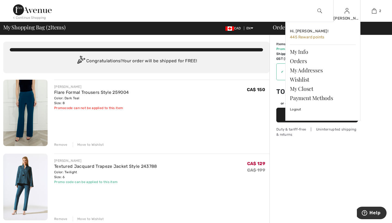
click at [347, 12] on img at bounding box center [346, 11] width 5 height 7
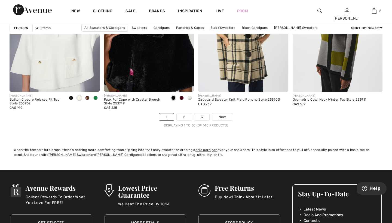
scroll to position [2427, 0]
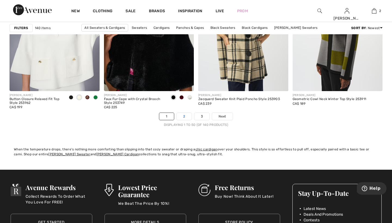
click at [184, 116] on link "2" at bounding box center [184, 116] width 15 height 7
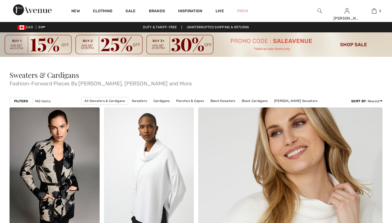
checkbox input "true"
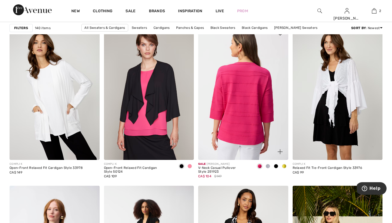
scroll to position [2213, 0]
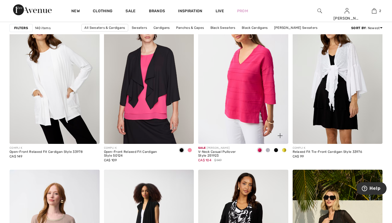
click at [268, 150] on span at bounding box center [268, 150] width 4 height 4
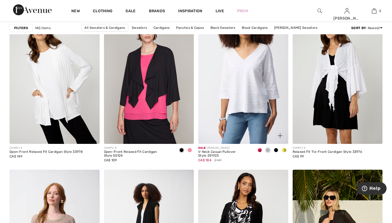
click at [276, 151] on span at bounding box center [276, 150] width 4 height 4
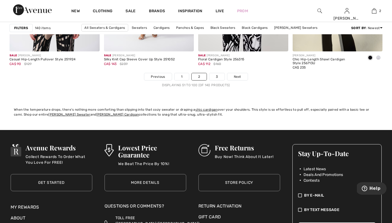
scroll to position [2467, 0]
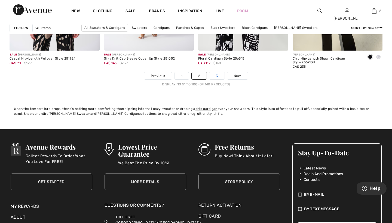
click at [216, 75] on link "3" at bounding box center [216, 75] width 15 height 7
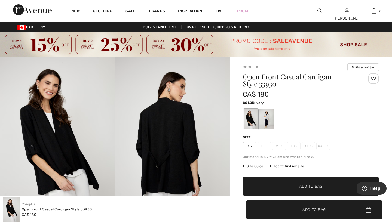
click at [267, 120] on div at bounding box center [266, 119] width 14 height 20
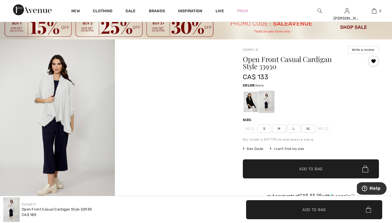
scroll to position [18, 0]
click at [250, 100] on div at bounding box center [250, 101] width 14 height 20
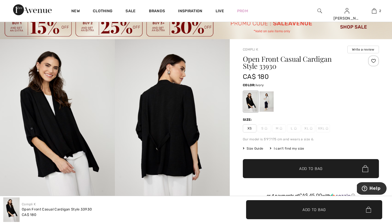
click at [267, 100] on div at bounding box center [266, 101] width 14 height 20
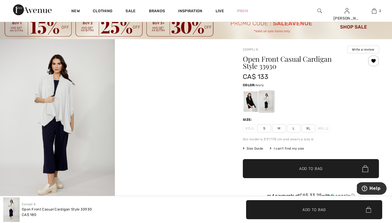
click at [280, 128] on span "M" at bounding box center [279, 128] width 14 height 8
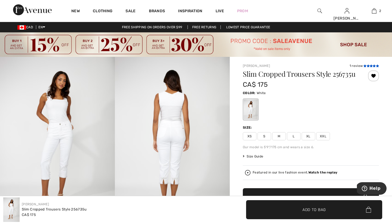
click at [369, 65] on icon at bounding box center [367, 65] width 3 height 3
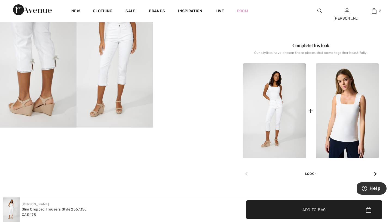
scroll to position [214, 0]
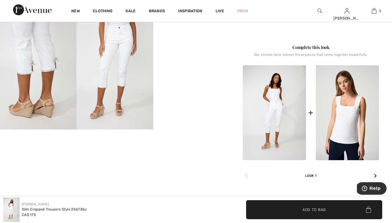
click at [44, 70] on img at bounding box center [38, 72] width 76 height 115
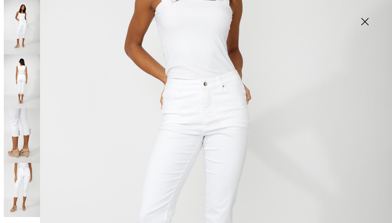
scroll to position [155, 0]
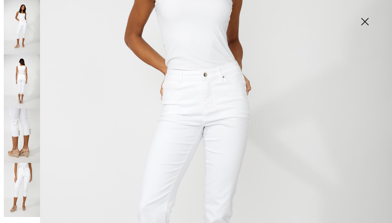
click at [22, 93] on img at bounding box center [22, 81] width 36 height 54
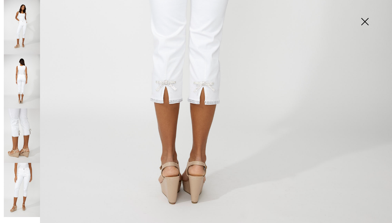
scroll to position [331, 0]
click at [365, 21] on img at bounding box center [364, 22] width 27 height 28
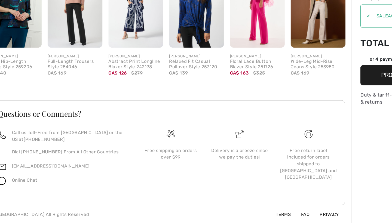
scroll to position [217, 0]
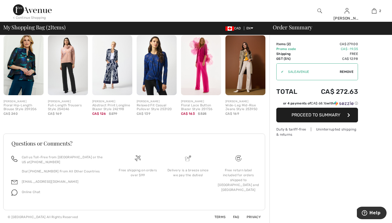
click at [30, 61] on img at bounding box center [24, 65] width 40 height 60
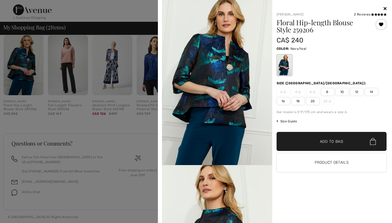
click at [328, 91] on span "8" at bounding box center [327, 92] width 14 height 8
click at [326, 141] on span "Add to Bag" at bounding box center [331, 142] width 23 height 6
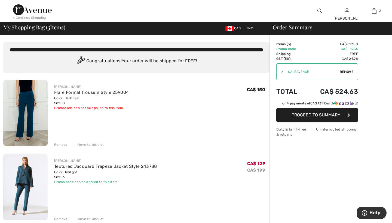
scroll to position [217, 0]
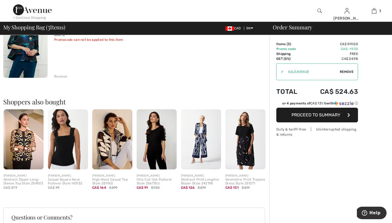
click at [112, 128] on img at bounding box center [112, 139] width 40 height 60
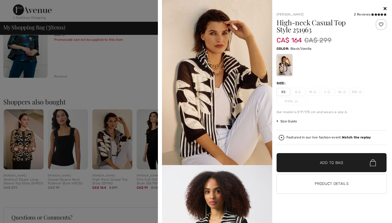
click at [134, 70] on div at bounding box center [196, 111] width 392 height 223
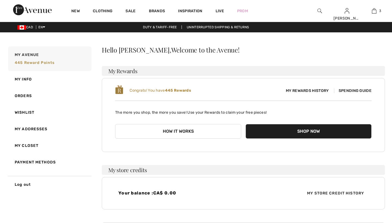
checkbox input "true"
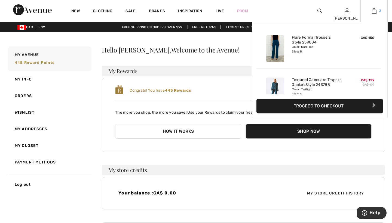
click at [375, 8] on img at bounding box center [374, 11] width 5 height 7
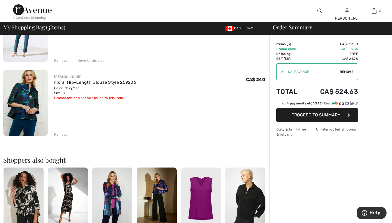
scroll to position [160, 0]
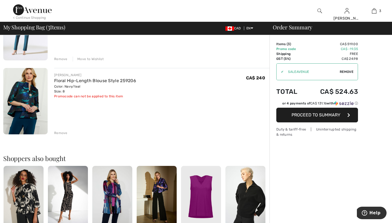
click at [63, 132] on div "Remove" at bounding box center [60, 133] width 13 height 5
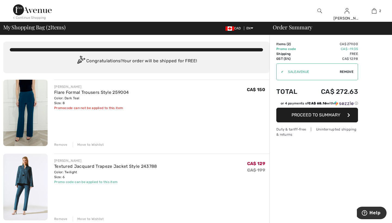
scroll to position [0, 0]
click at [93, 92] on link "Flare Formal Trousers Style 259004" at bounding box center [91, 92] width 75 height 5
click at [310, 115] on span "Proceed to Summary" at bounding box center [315, 114] width 49 height 5
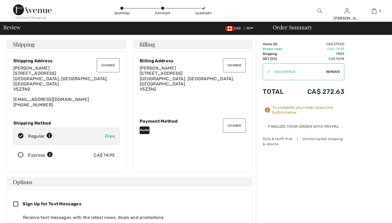
checkbox input "true"
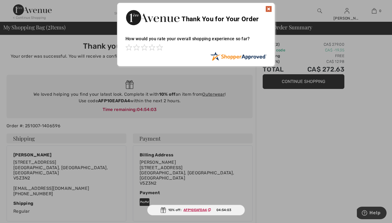
click at [237, 102] on div at bounding box center [196, 111] width 392 height 223
click at [268, 11] on img at bounding box center [268, 9] width 7 height 7
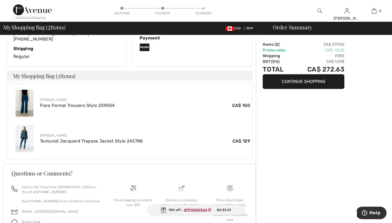
scroll to position [155, 0]
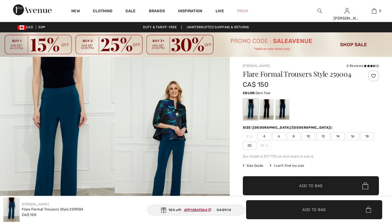
checkbox input "true"
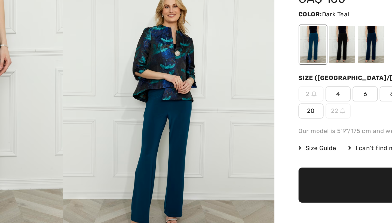
scroll to position [45, 0]
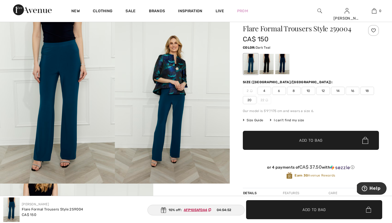
click at [176, 72] on img at bounding box center [172, 97] width 115 height 172
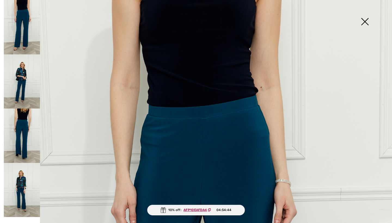
scroll to position [0, 0]
click at [364, 19] on img at bounding box center [364, 22] width 27 height 28
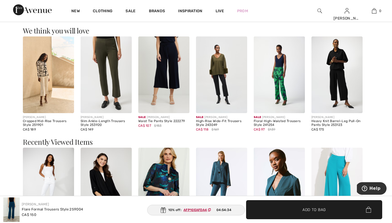
scroll to position [473, 0]
click at [172, 165] on img at bounding box center [163, 185] width 51 height 77
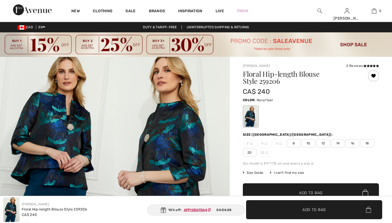
checkbox input "true"
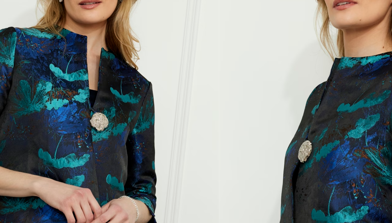
scroll to position [39, 0]
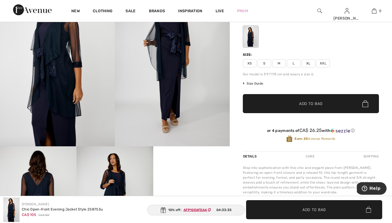
scroll to position [66, 0]
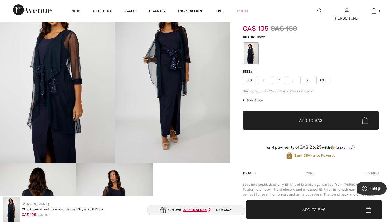
click at [281, 79] on span "M" at bounding box center [279, 80] width 14 height 8
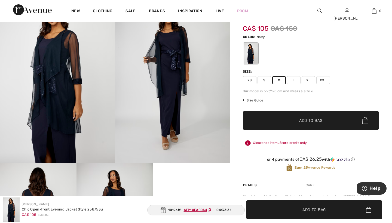
click at [305, 122] on span "Add to Bag" at bounding box center [310, 121] width 23 height 6
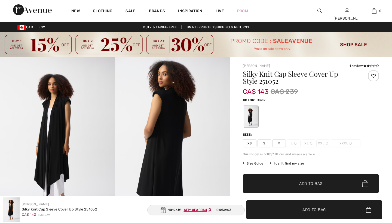
checkbox input "true"
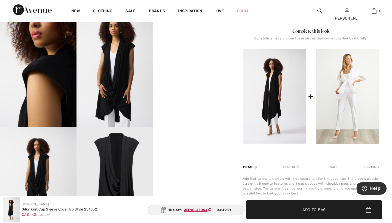
scroll to position [216, 0]
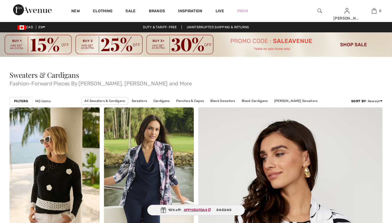
checkbox input "true"
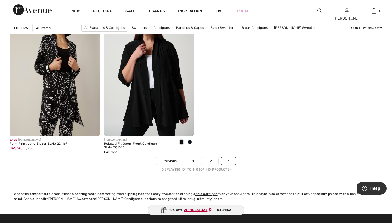
scroll to position [2066, 0]
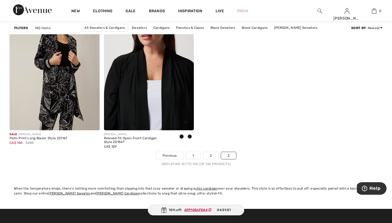
click at [157, 85] on img at bounding box center [149, 63] width 90 height 135
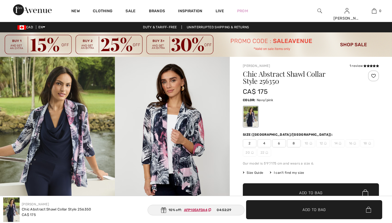
checkbox input "true"
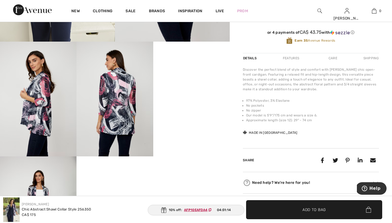
scroll to position [188, 0]
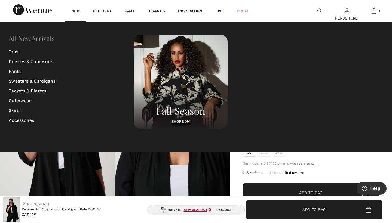
click at [38, 39] on link "All New Arrivals" at bounding box center [32, 38] width 46 height 9
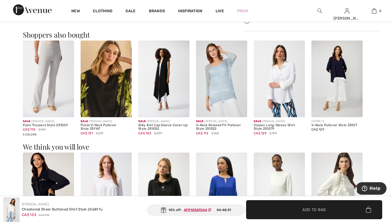
scroll to position [364, 0]
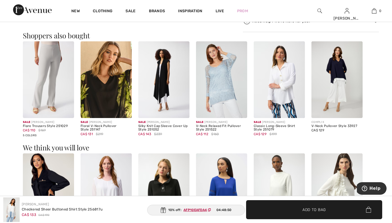
click at [115, 89] on img at bounding box center [106, 79] width 51 height 77
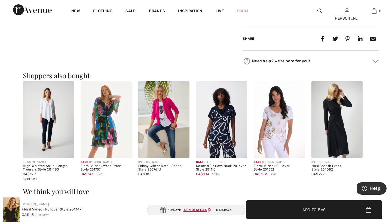
scroll to position [476, 0]
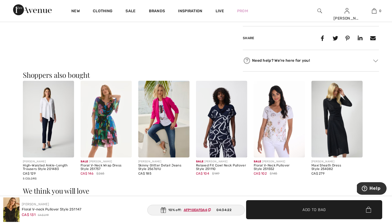
click at [274, 120] on img at bounding box center [279, 119] width 51 height 77
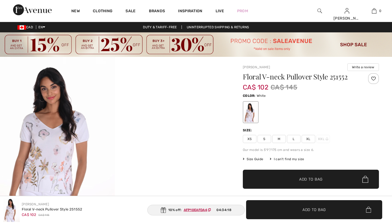
checkbox input "true"
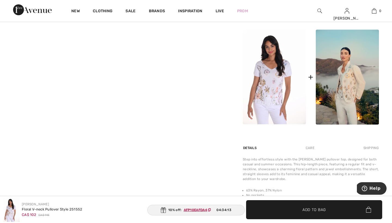
scroll to position [224, 0]
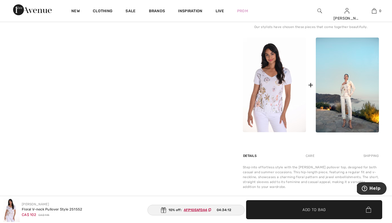
click at [342, 90] on img at bounding box center [347, 85] width 63 height 95
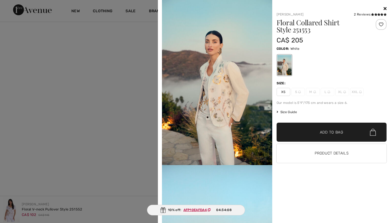
scroll to position [327, 0]
click at [140, 86] on div at bounding box center [196, 111] width 392 height 223
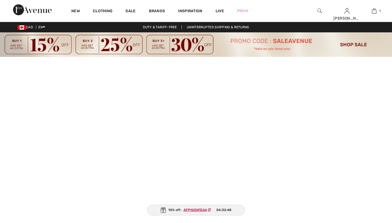
checkbox input "true"
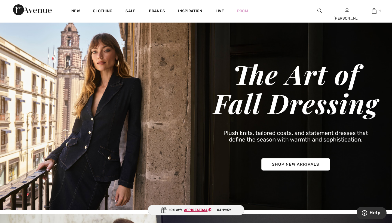
scroll to position [220, 0]
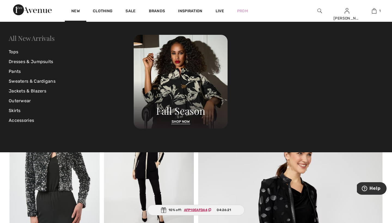
click at [43, 38] on link "All New Arrivals" at bounding box center [32, 38] width 46 height 9
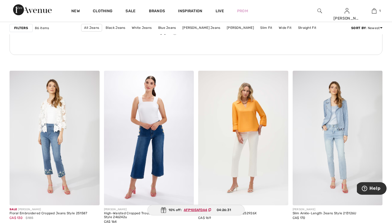
scroll to position [1989, 0]
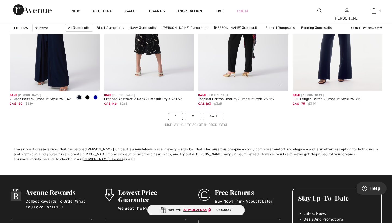
scroll to position [2424, 0]
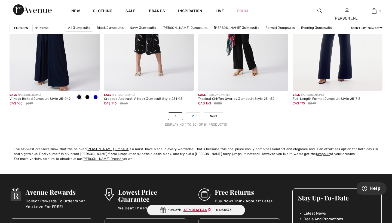
click at [194, 118] on link "2" at bounding box center [192, 116] width 15 height 7
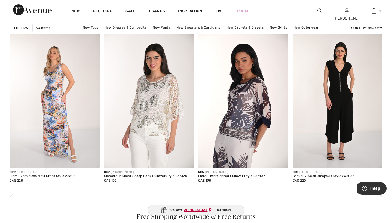
scroll to position [559, 0]
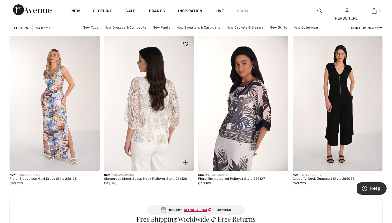
click at [156, 111] on img at bounding box center [149, 103] width 90 height 135
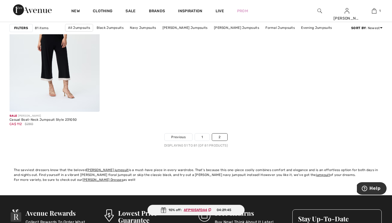
scroll to position [1700, 0]
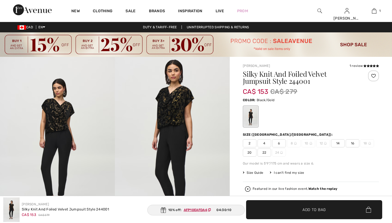
checkbox input "true"
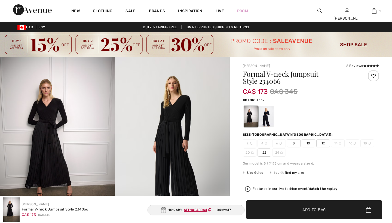
checkbox input "true"
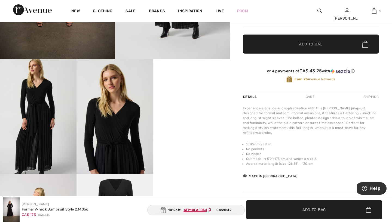
scroll to position [171, 0]
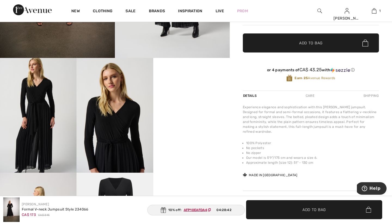
click at [193, 96] on video "Your browser does not support the video tag." at bounding box center [191, 77] width 76 height 38
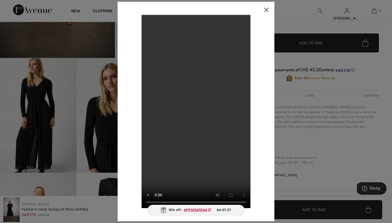
click at [267, 9] on img at bounding box center [266, 10] width 16 height 17
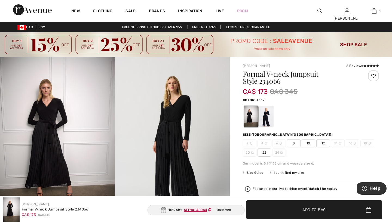
scroll to position [0, 0]
click at [364, 66] on icon at bounding box center [364, 65] width 3 height 3
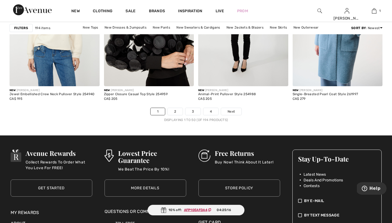
scroll to position [2438, 0]
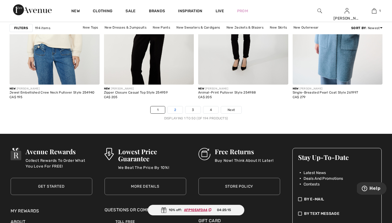
click at [175, 110] on link "2" at bounding box center [175, 109] width 15 height 7
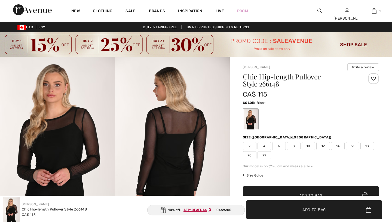
checkbox input "true"
click at [294, 145] on span "8" at bounding box center [294, 146] width 14 height 8
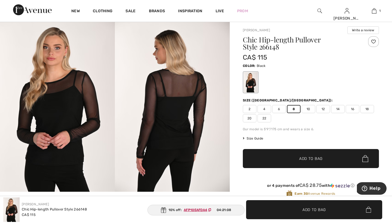
scroll to position [39, 0]
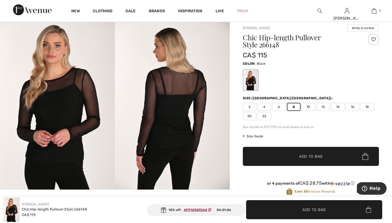
click at [303, 156] on span "Add to Bag" at bounding box center [310, 157] width 23 height 6
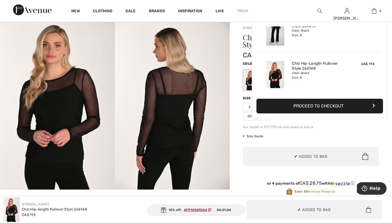
scroll to position [0, 0]
click at [238, 152] on div "Frank Lyman Write a review Chic Hip-length Pullover Style 266148 CA$ 115 Color:…" at bounding box center [311, 181] width 162 height 327
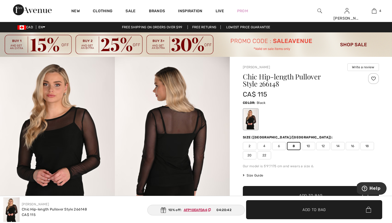
click at [236, 104] on div "Frank Lyman Write a review Chic Hip-length Pullover Style 266148 CA$ 115 Color:…" at bounding box center [311, 220] width 162 height 327
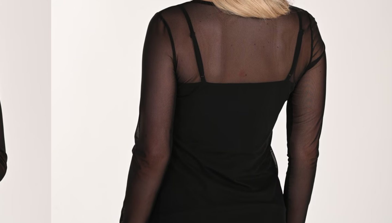
scroll to position [49, 0]
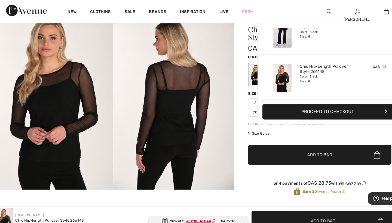
click at [372, 10] on img at bounding box center [374, 11] width 5 height 7
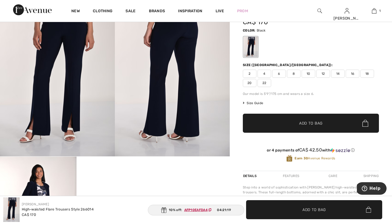
scroll to position [73, 0]
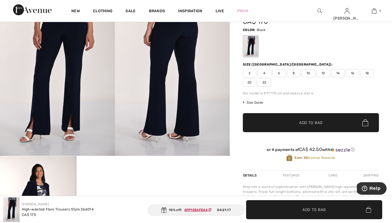
click at [293, 71] on span "8" at bounding box center [294, 73] width 14 height 8
click at [302, 121] on span "Add to Bag" at bounding box center [310, 123] width 23 height 6
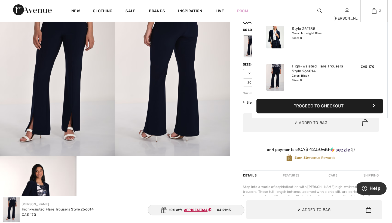
scroll to position [59, 0]
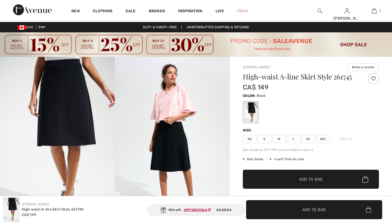
checkbox input "true"
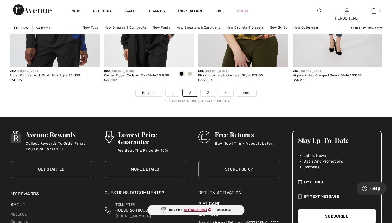
scroll to position [2447, 0]
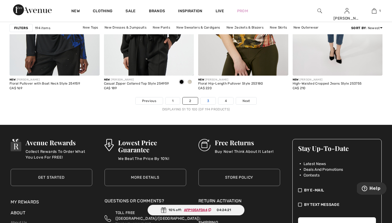
click at [206, 100] on link "3" at bounding box center [208, 100] width 15 height 7
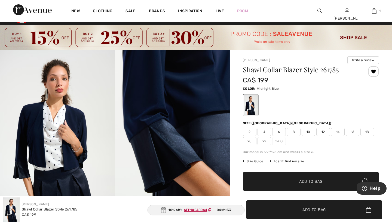
scroll to position [7, 0]
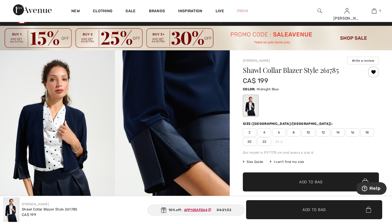
click at [294, 131] on span "8" at bounding box center [294, 132] width 14 height 8
click at [303, 180] on span "Add to Bag" at bounding box center [310, 182] width 23 height 6
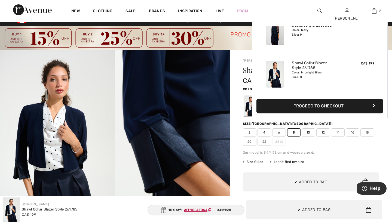
scroll to position [0, 0]
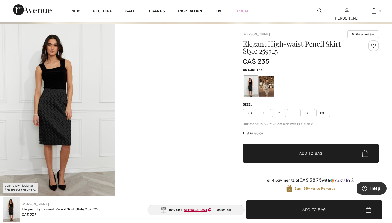
scroll to position [40, 0]
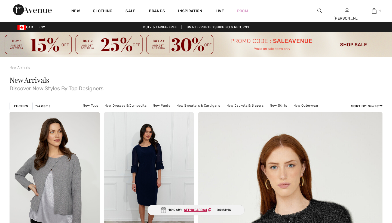
checkbox input "true"
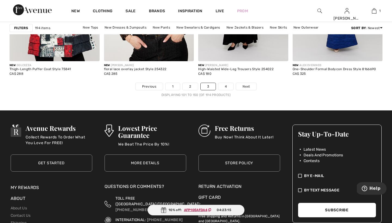
scroll to position [2464, 0]
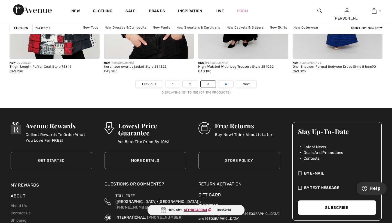
click at [226, 84] on link "4" at bounding box center [225, 84] width 15 height 7
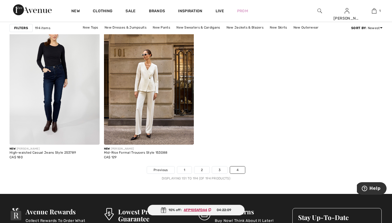
scroll to position [2217, 0]
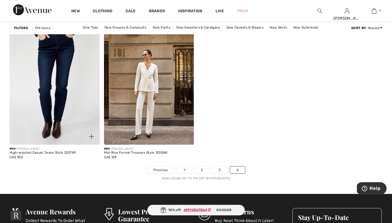
click at [58, 84] on img at bounding box center [55, 77] width 90 height 135
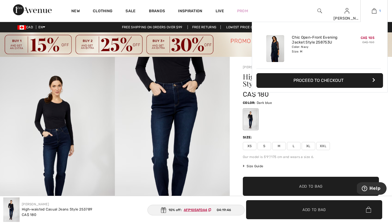
click at [374, 10] on img at bounding box center [374, 11] width 5 height 7
click at [279, 147] on span "M" at bounding box center [279, 146] width 14 height 8
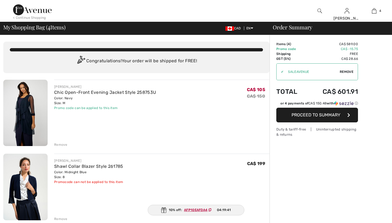
checkbox input "true"
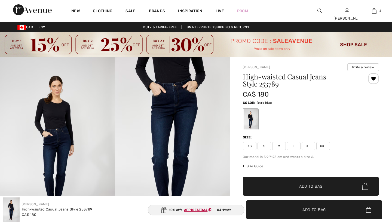
checkbox input "true"
click at [280, 145] on span "M" at bounding box center [279, 146] width 14 height 8
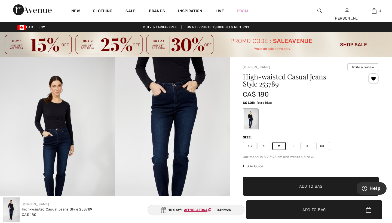
click at [303, 186] on span "Add to Bag" at bounding box center [310, 187] width 23 height 6
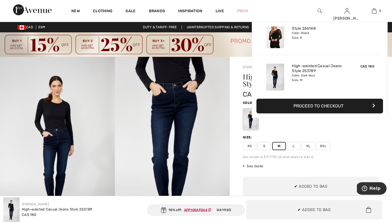
scroll to position [144, 0]
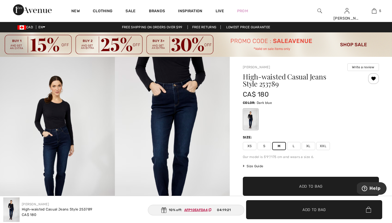
click at [235, 132] on div "Frank Lyman Write a review High-waisted Casual Jeans Style 253789 CA$ 180 Color…" at bounding box center [311, 222] width 162 height 331
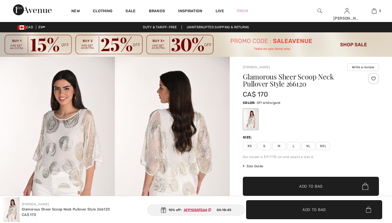
checkbox input "true"
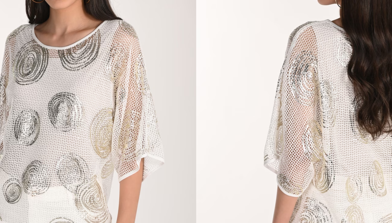
scroll to position [73, 0]
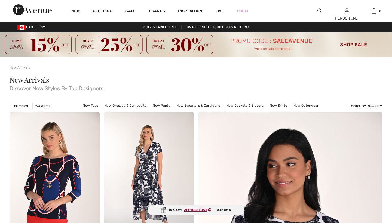
checkbox input "true"
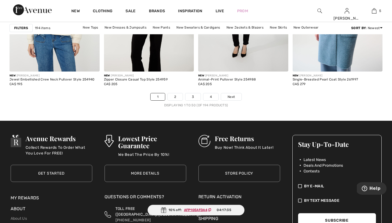
scroll to position [2444, 0]
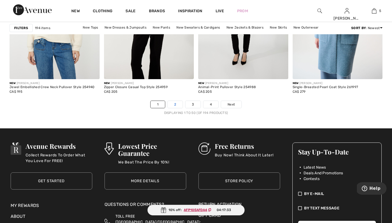
click at [174, 105] on link "2" at bounding box center [175, 104] width 15 height 7
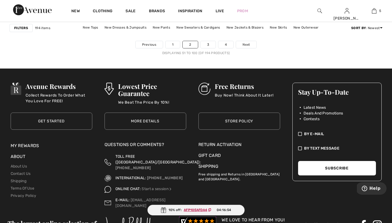
scroll to position [2509, 0]
